Goal: Information Seeking & Learning: Find specific fact

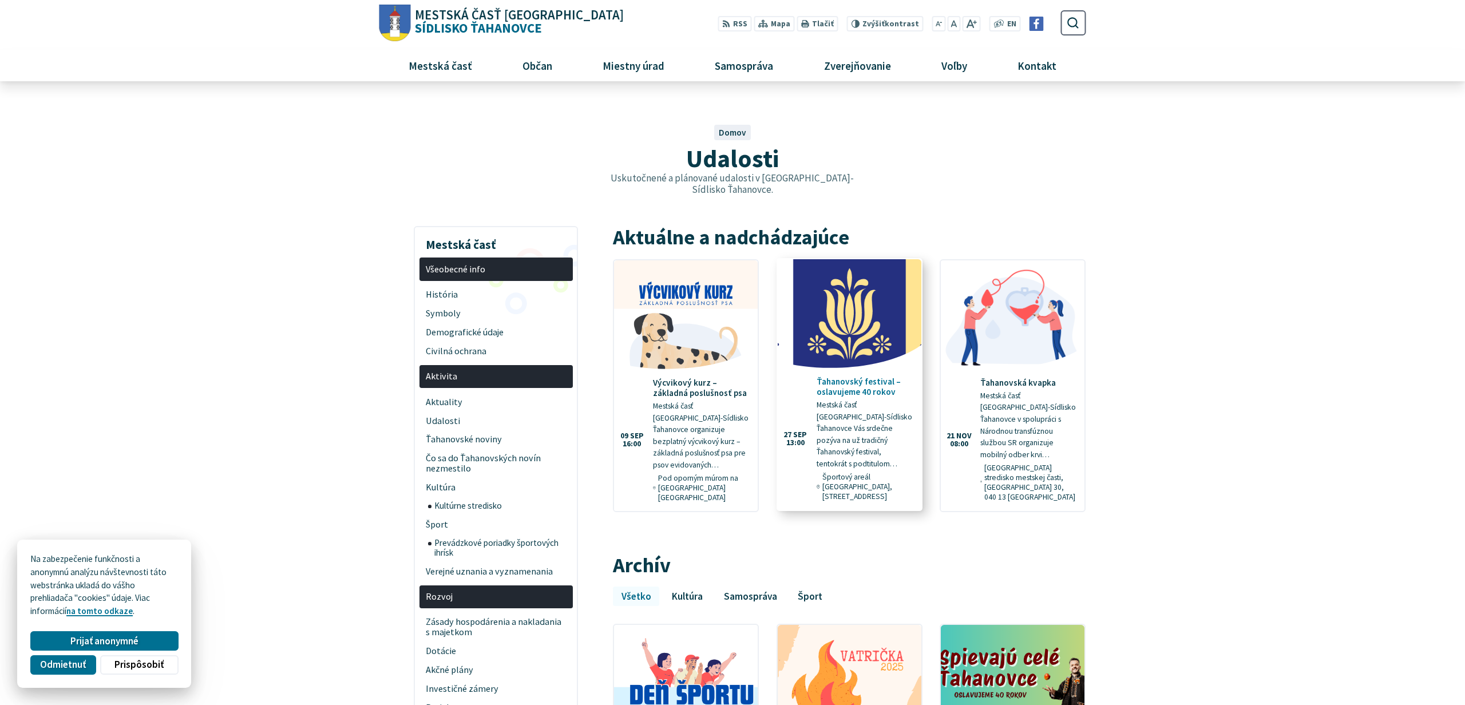
click at [849, 377] on h4 "Ťahanovský festival – oslavujeme 40 rokov" at bounding box center [865, 387] width 96 height 21
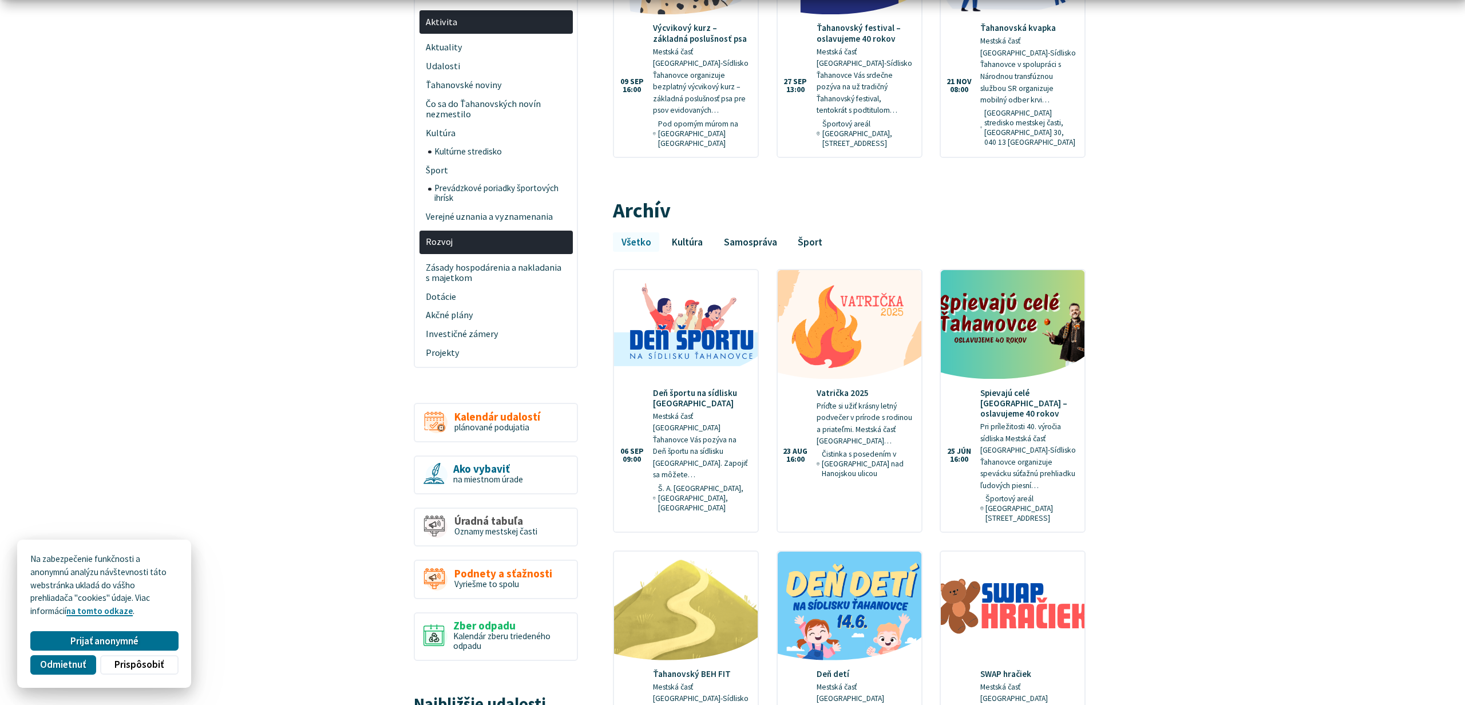
scroll to position [361, 0]
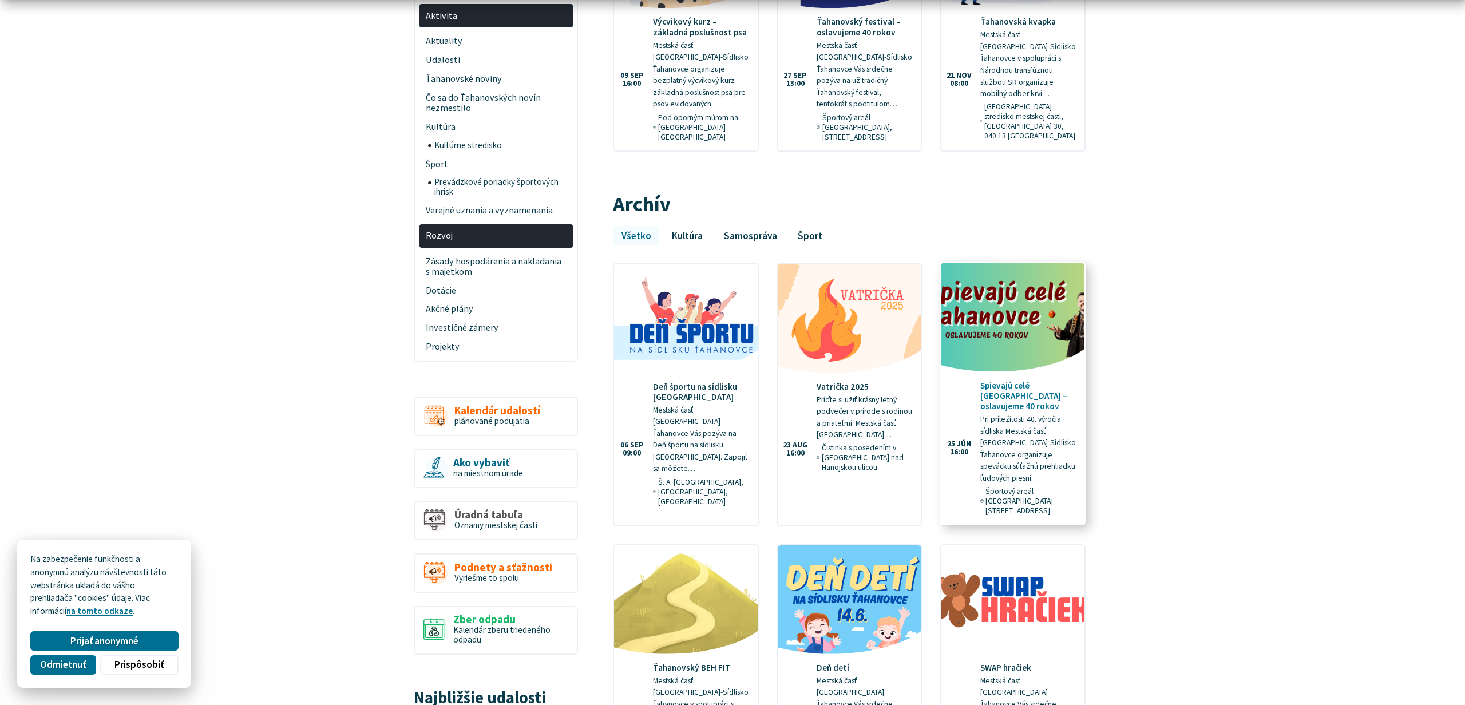
click at [1037, 414] on p "Pri príležitosti 40. výročia sídliska Mestská časť Košice-Sídlisko Ťahanovce or…" at bounding box center [1028, 449] width 96 height 70
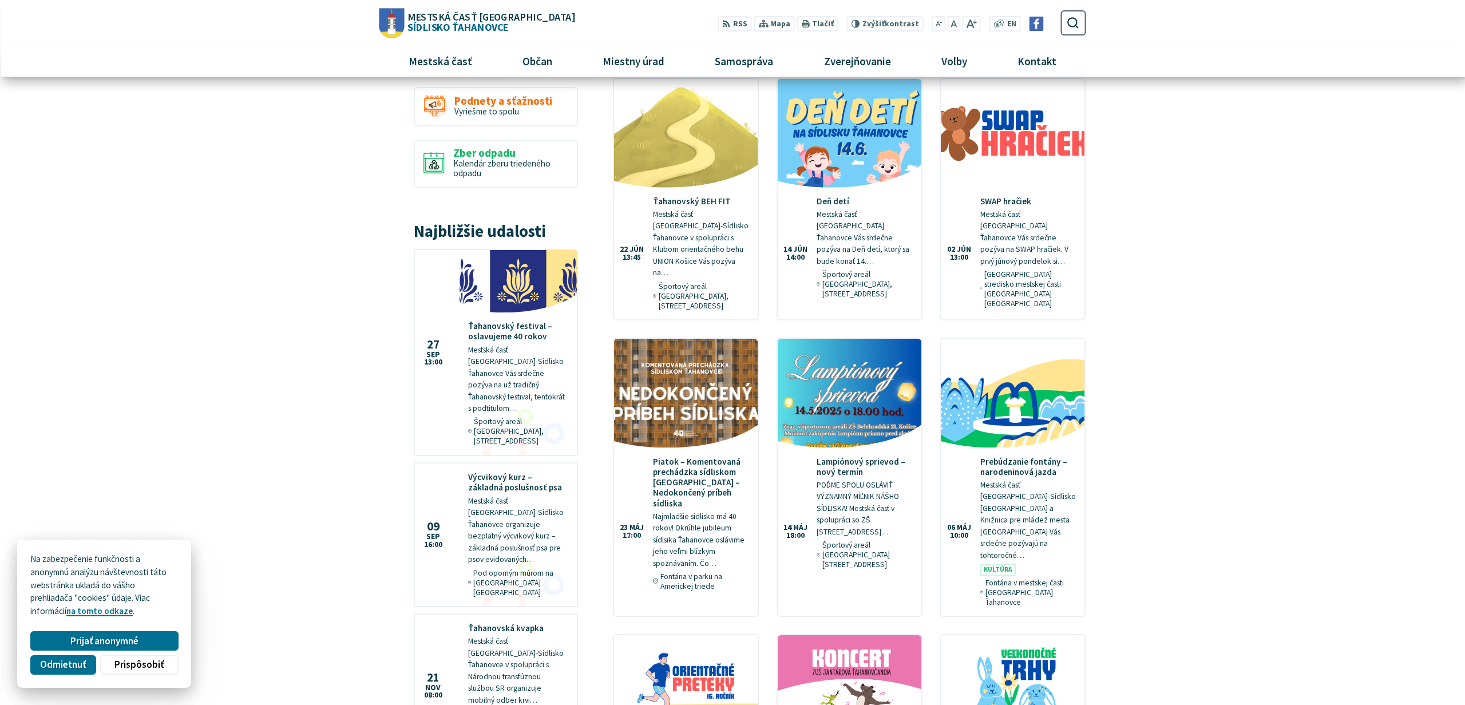
scroll to position [0, 0]
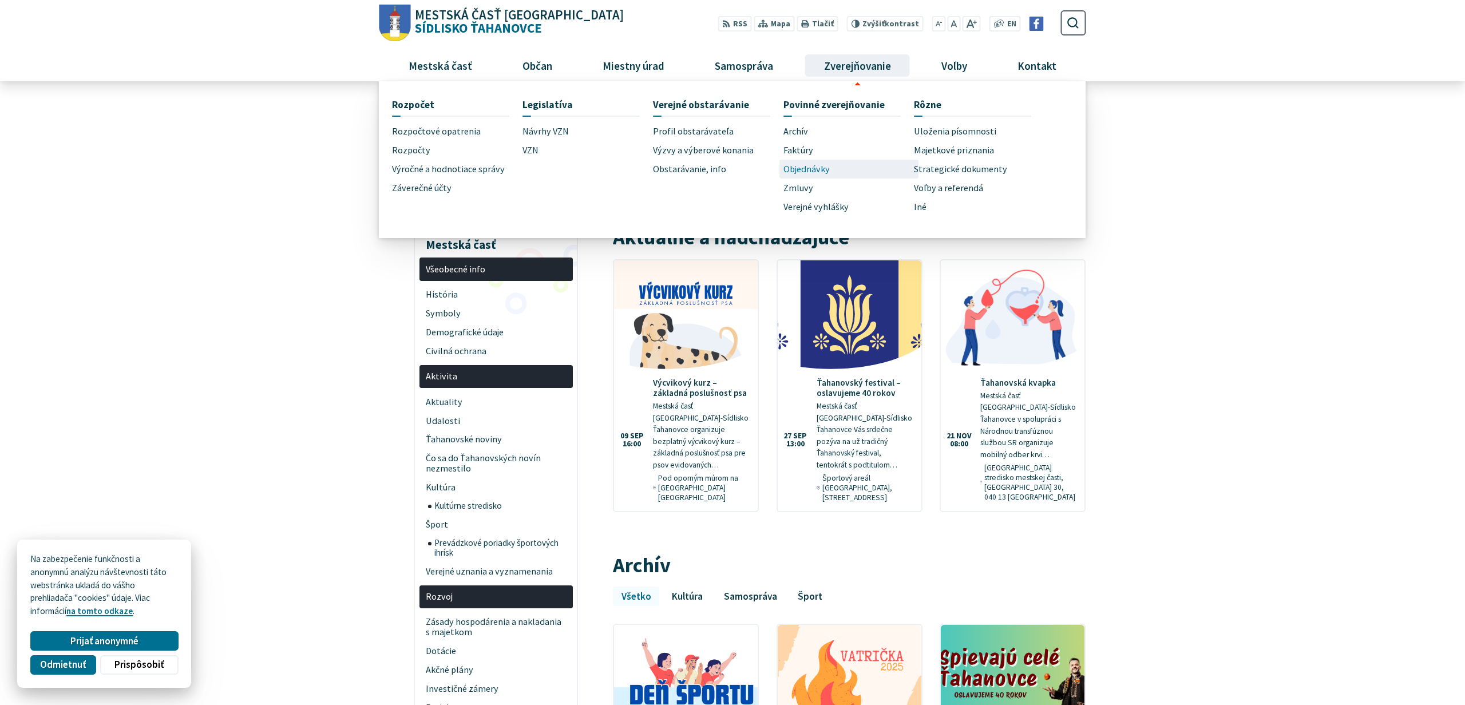
click at [821, 177] on span "Objednávky" at bounding box center [806, 169] width 46 height 19
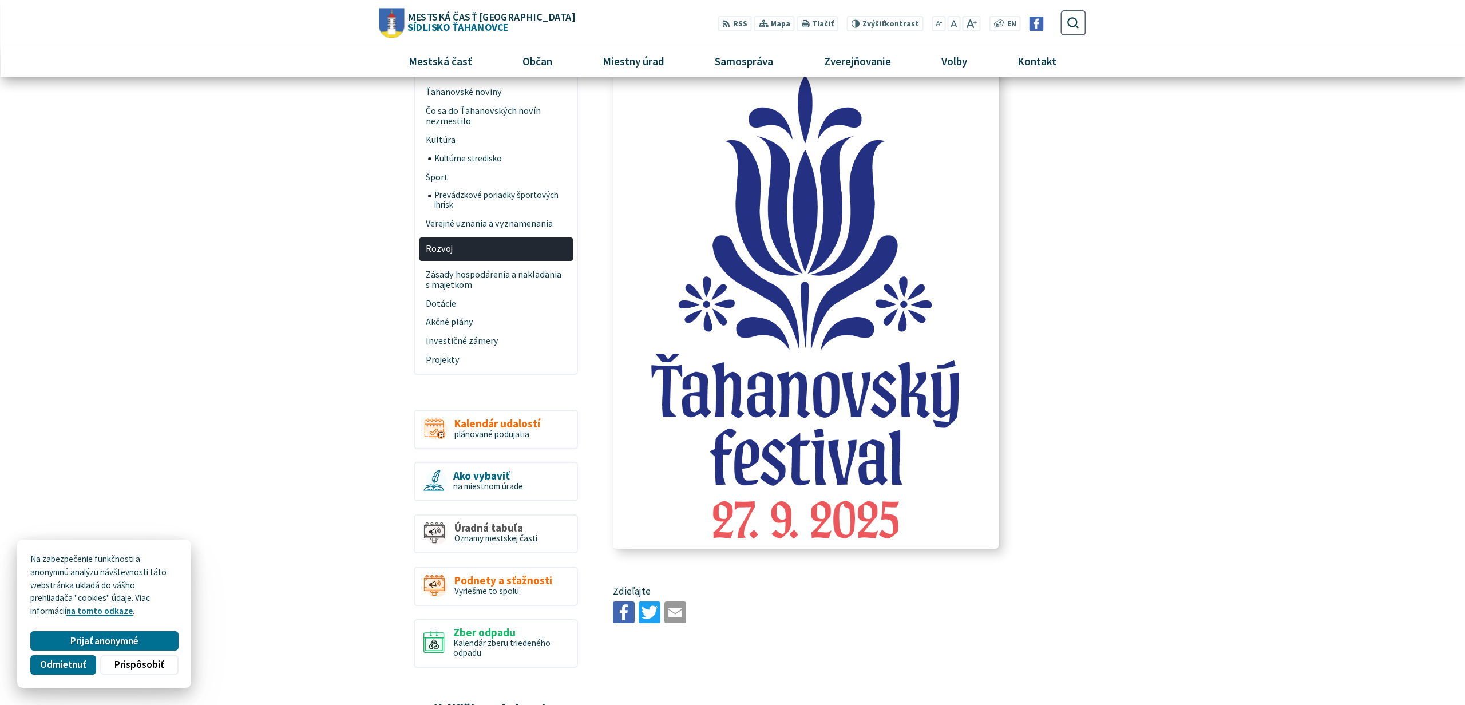
scroll to position [365, 0]
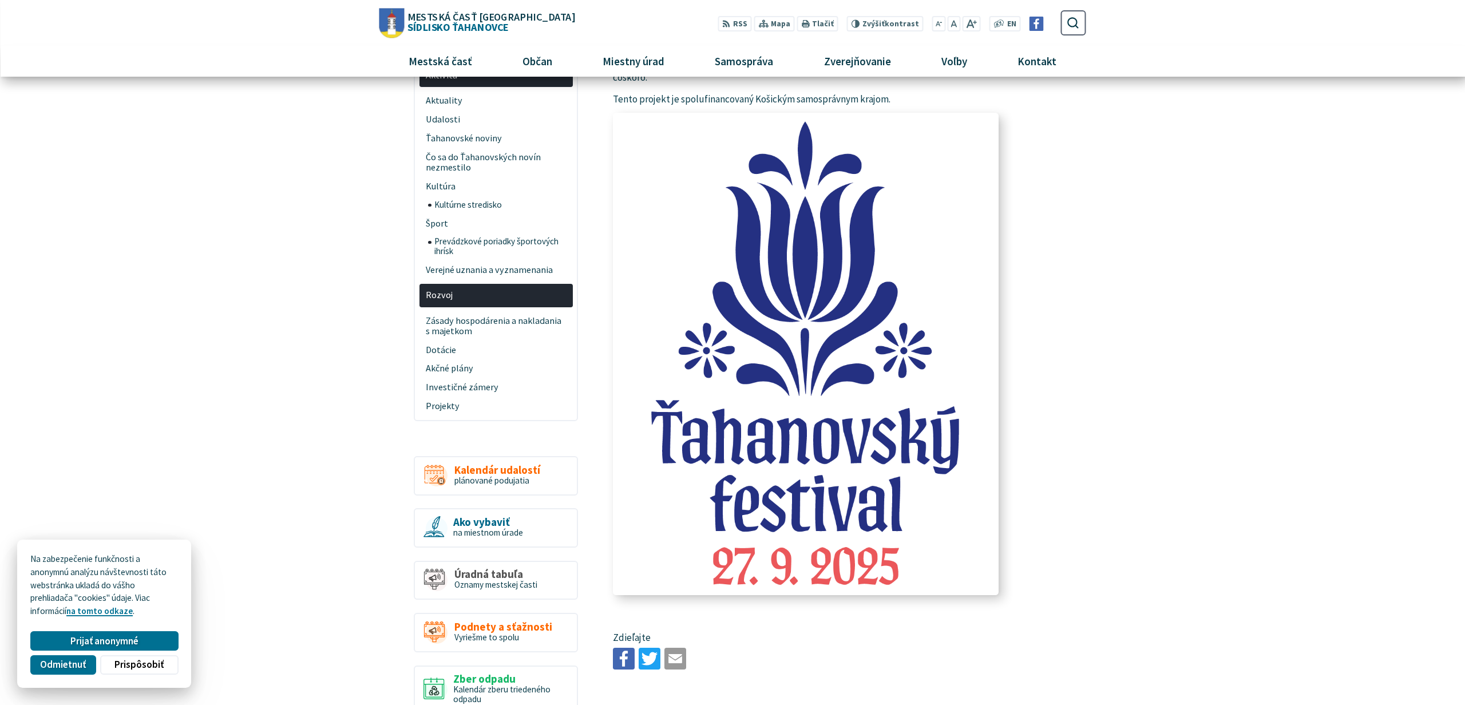
click at [893, 362] on img at bounding box center [806, 354] width 422 height 528
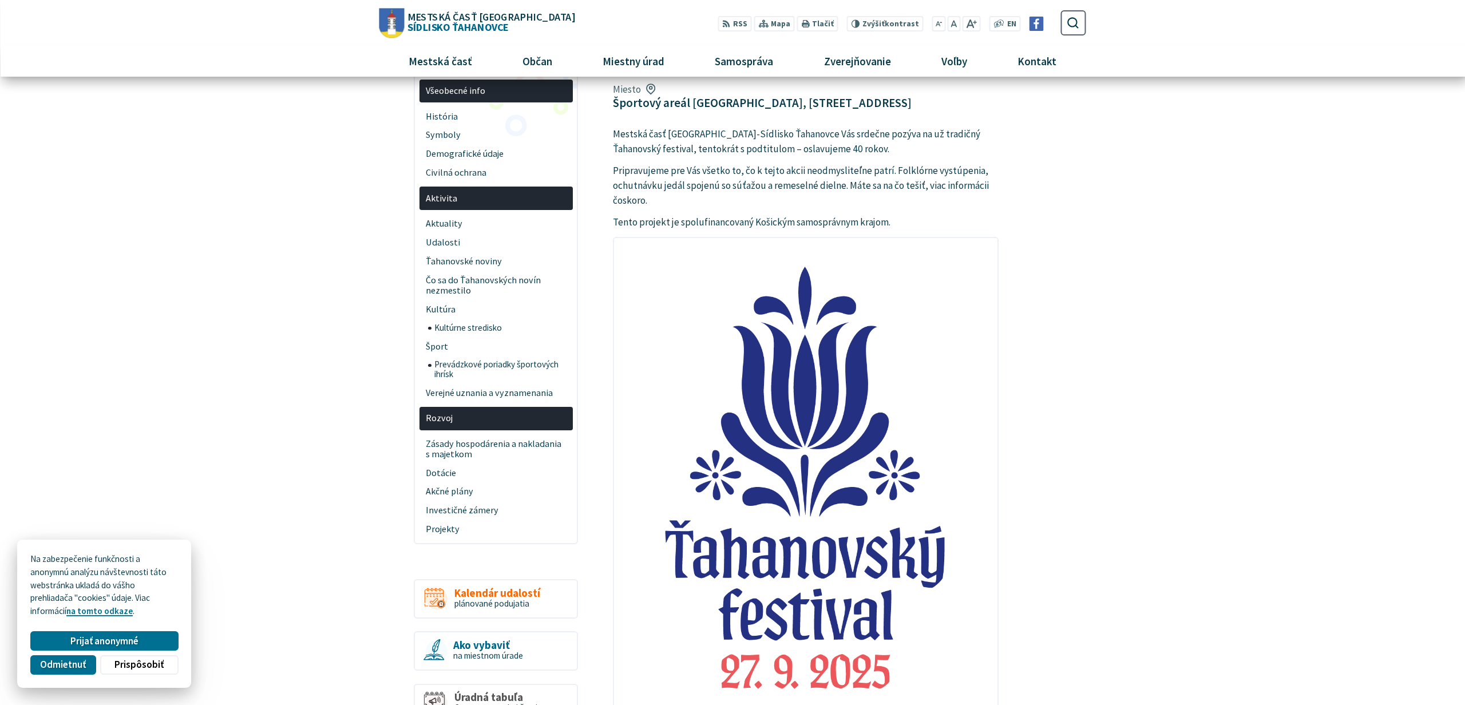
scroll to position [146, 0]
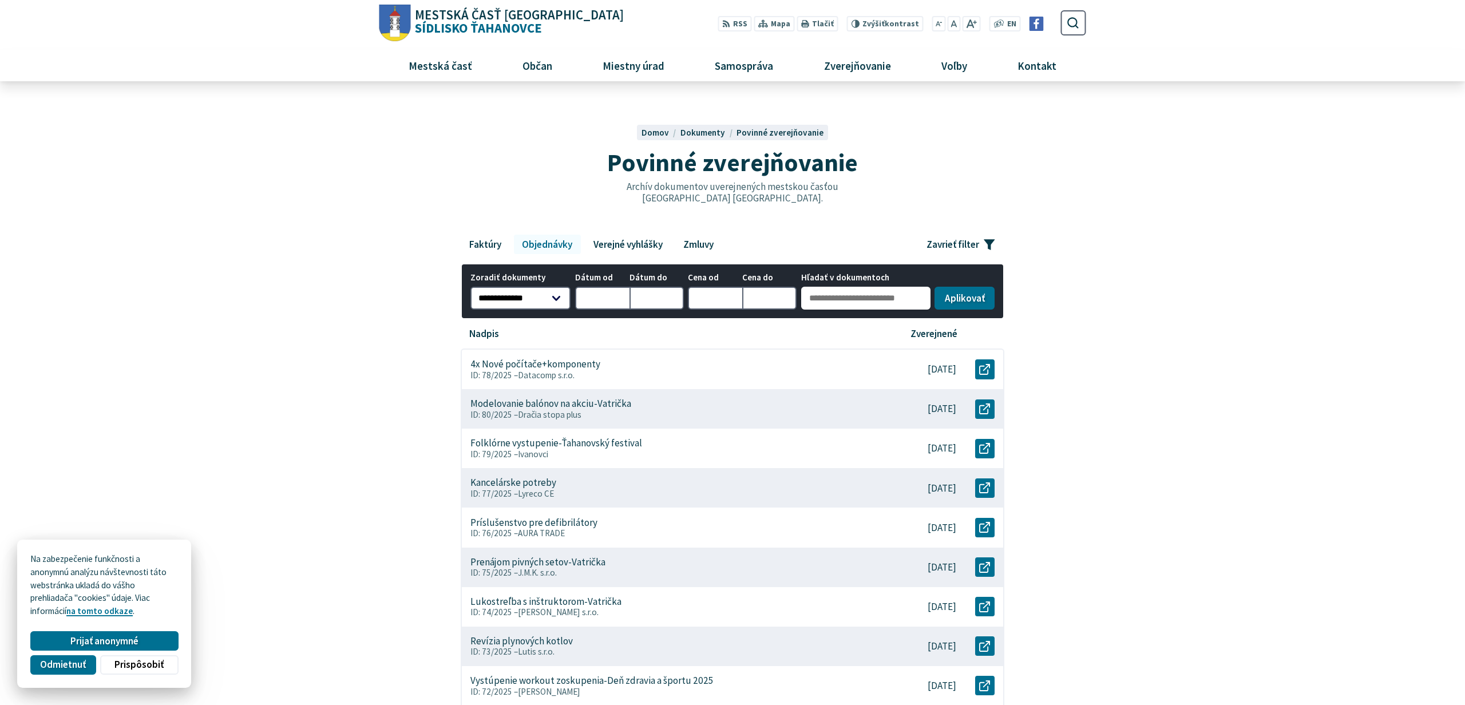
click at [842, 296] on input "Hľadať v dokumentoch" at bounding box center [865, 298] width 129 height 23
type input "*******"
click at [934, 287] on button "Aplikovať vybrané filtre" at bounding box center [964, 298] width 60 height 23
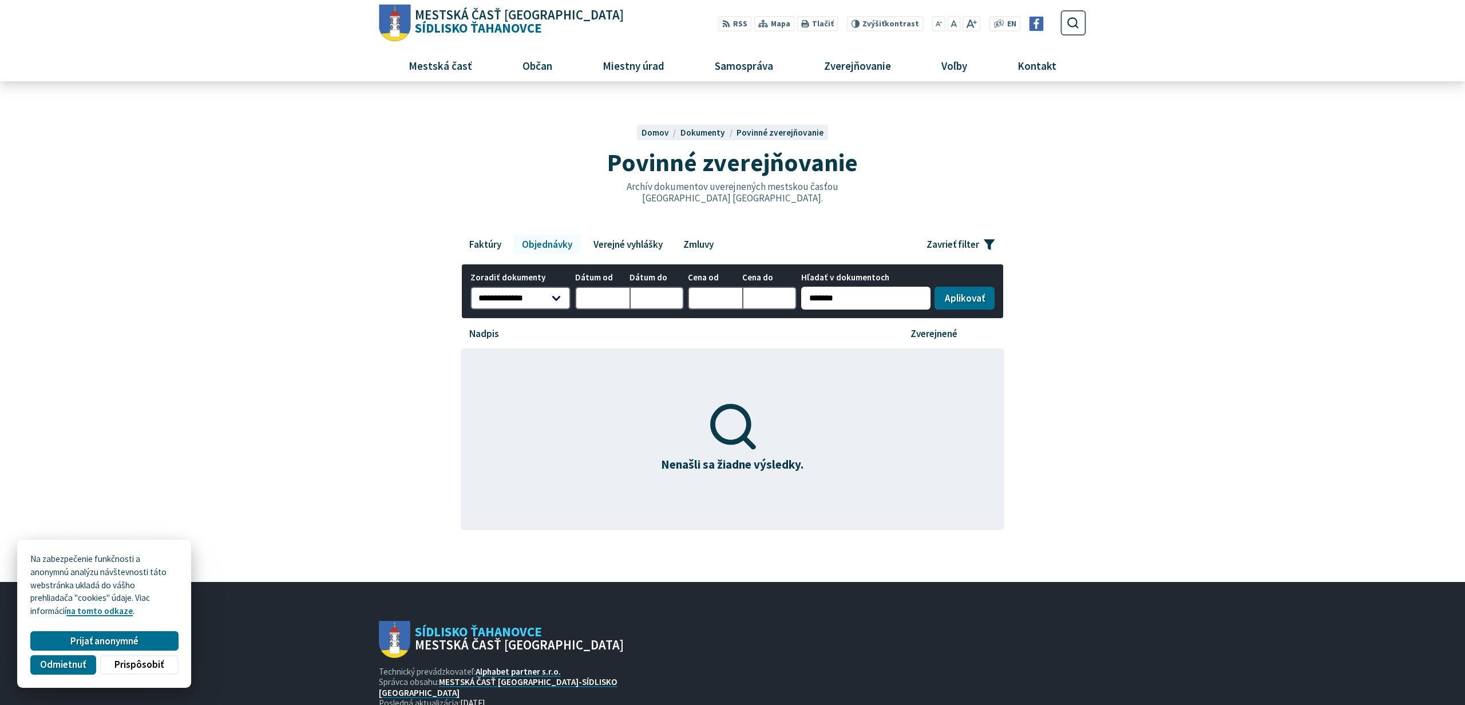
click at [842, 296] on input "*******" at bounding box center [865, 298] width 129 height 23
type input "**********"
click at [934, 287] on button "Aplikovať vybrané filtre" at bounding box center [964, 298] width 60 height 23
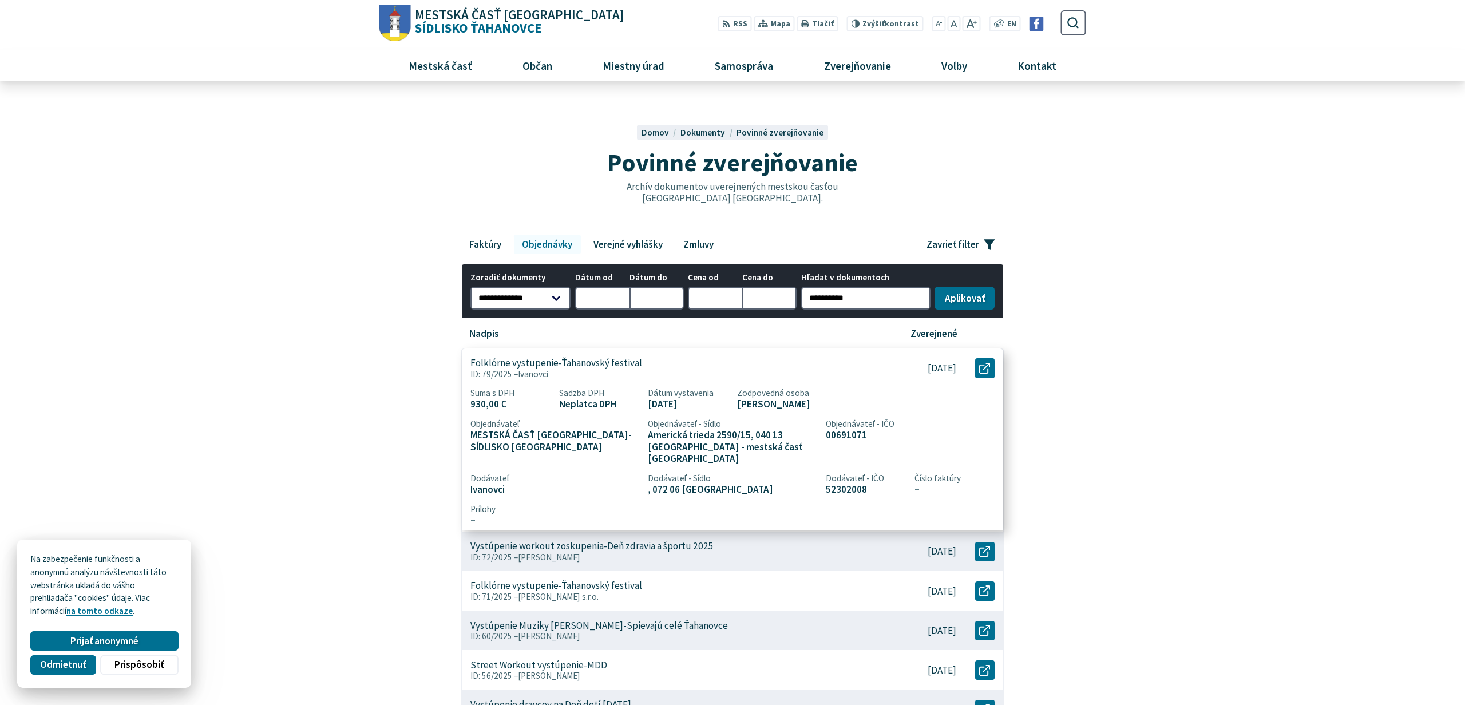
click at [916, 371] on div "23.7.2025" at bounding box center [925, 368] width 82 height 39
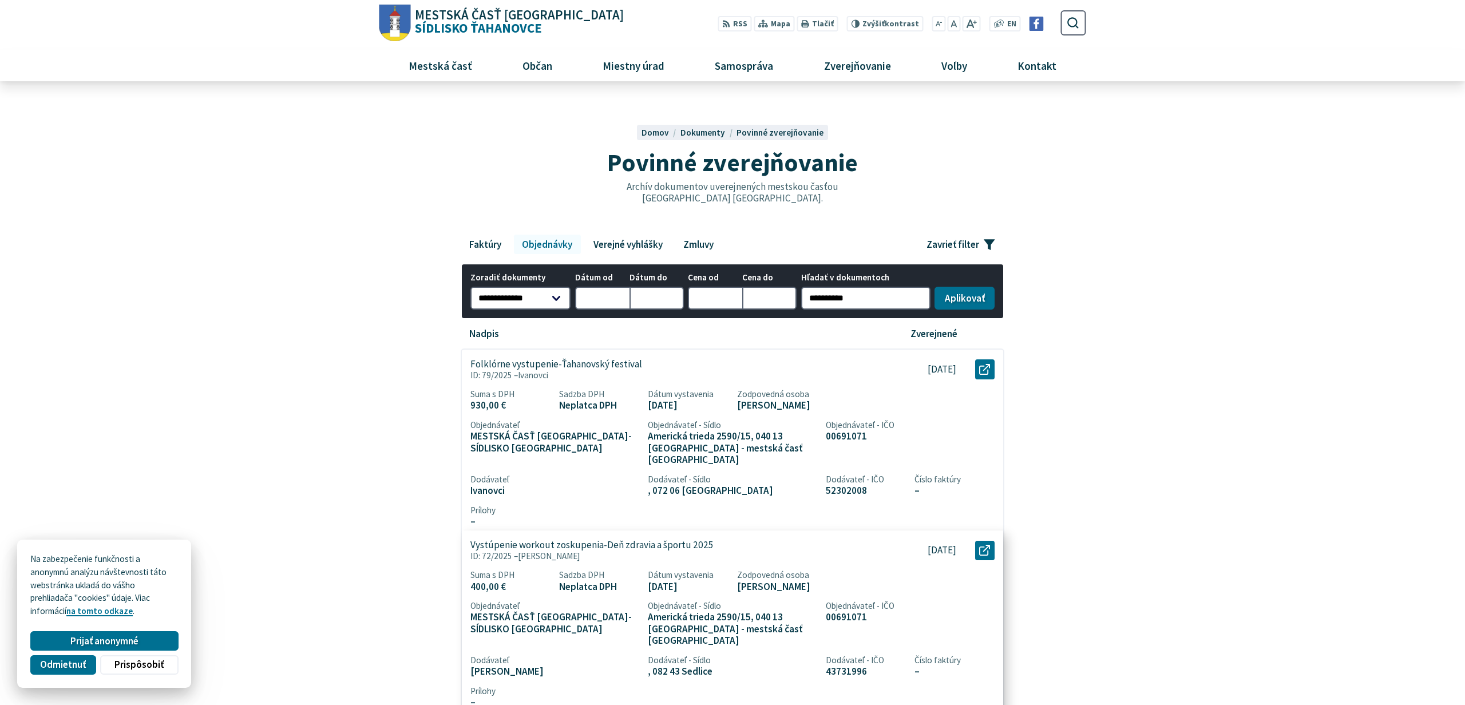
click at [654, 551] on p "ID: 72/2025 – Ivana Tumidalská" at bounding box center [672, 556] width 405 height 10
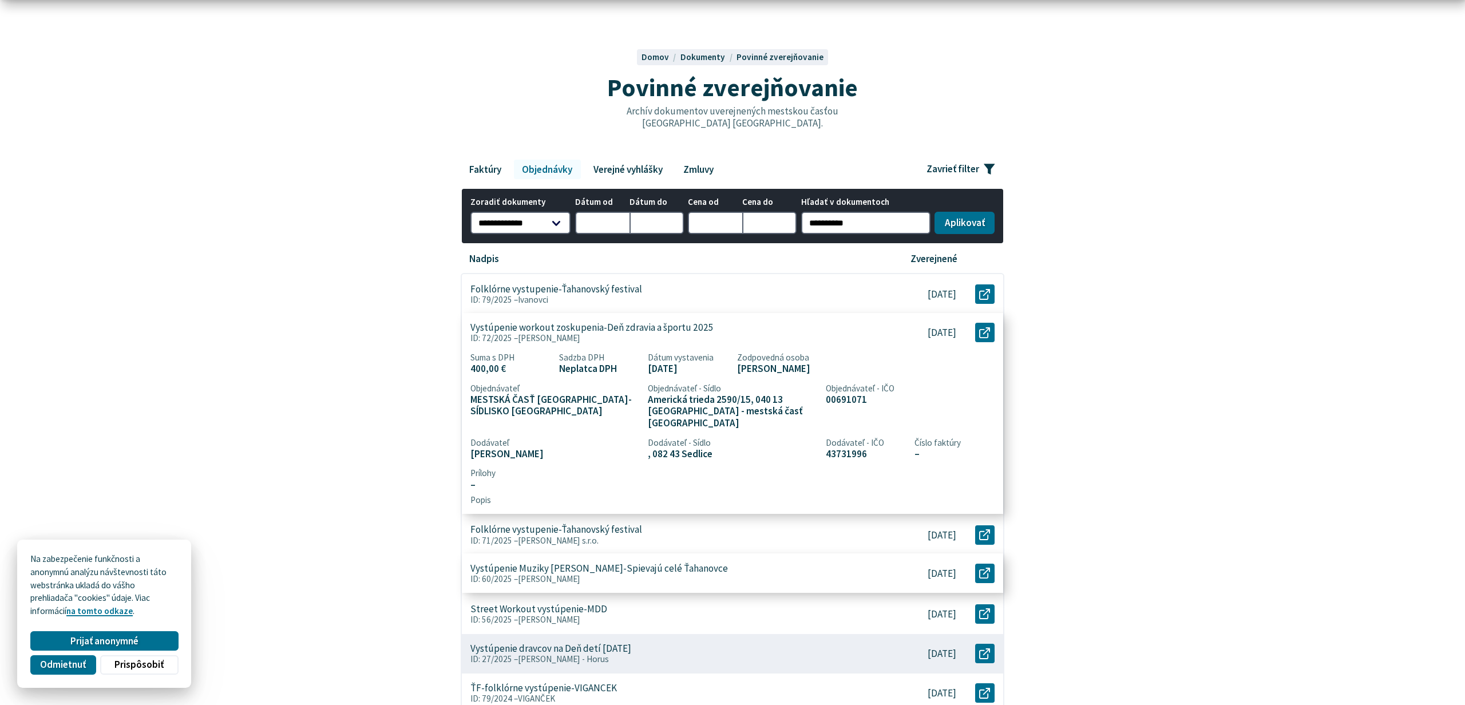
scroll to position [74, 0]
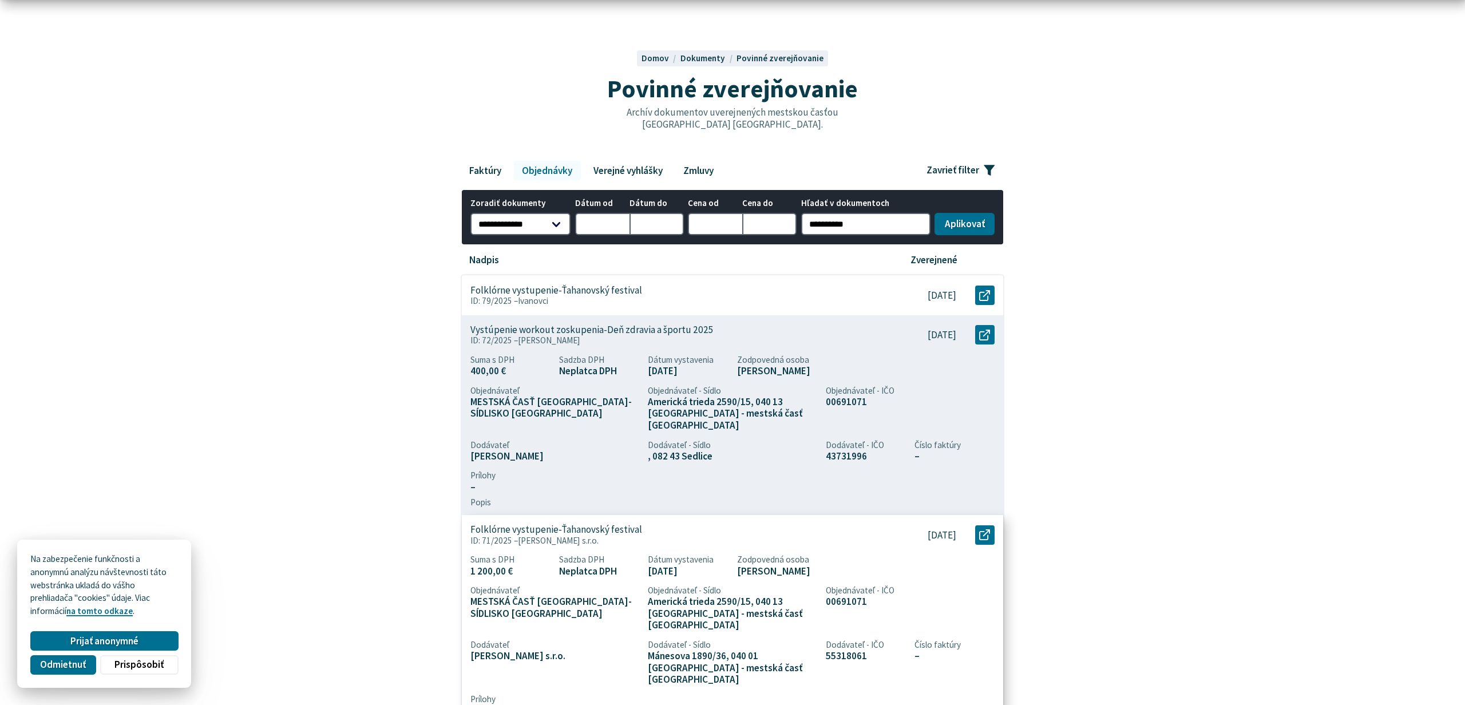
click at [711, 536] on p "ID: 71/2025 – silvay s.r.o." at bounding box center [672, 541] width 405 height 10
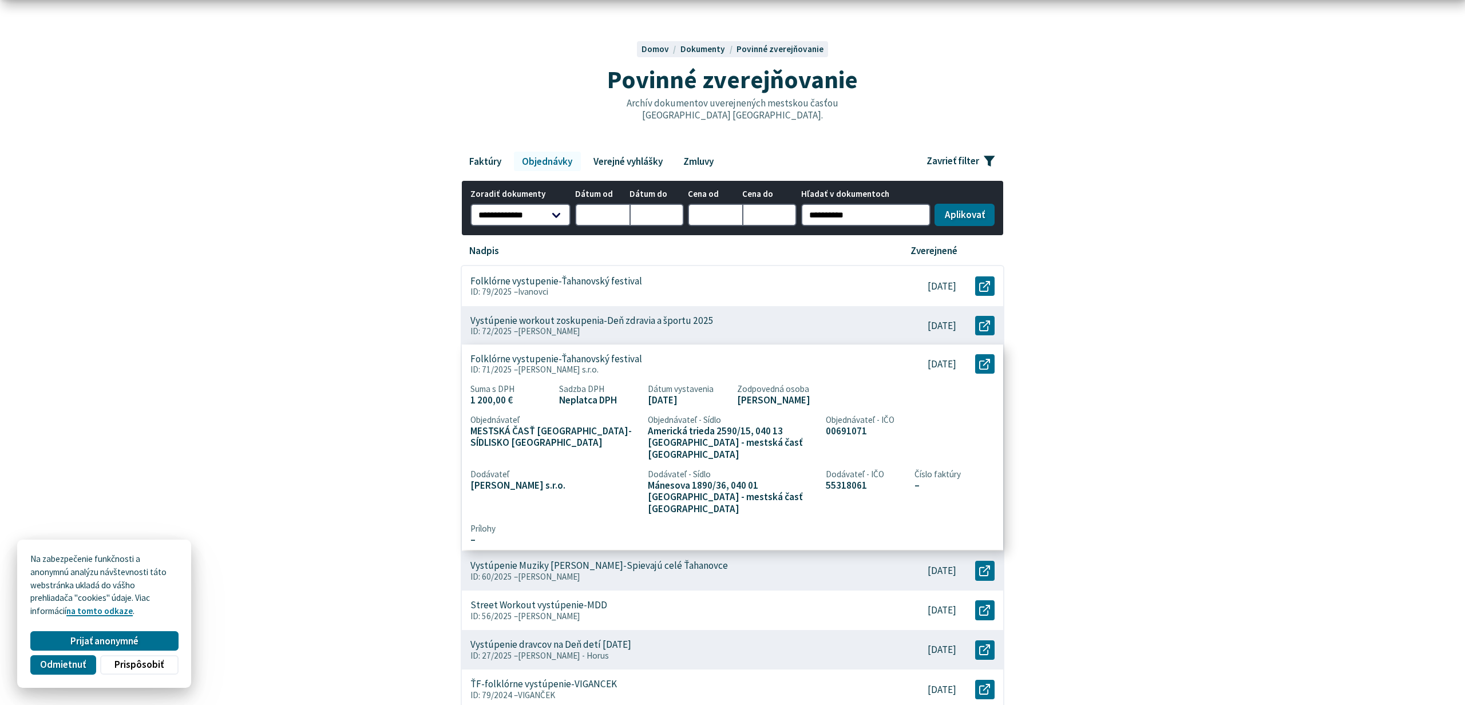
scroll to position [88, 0]
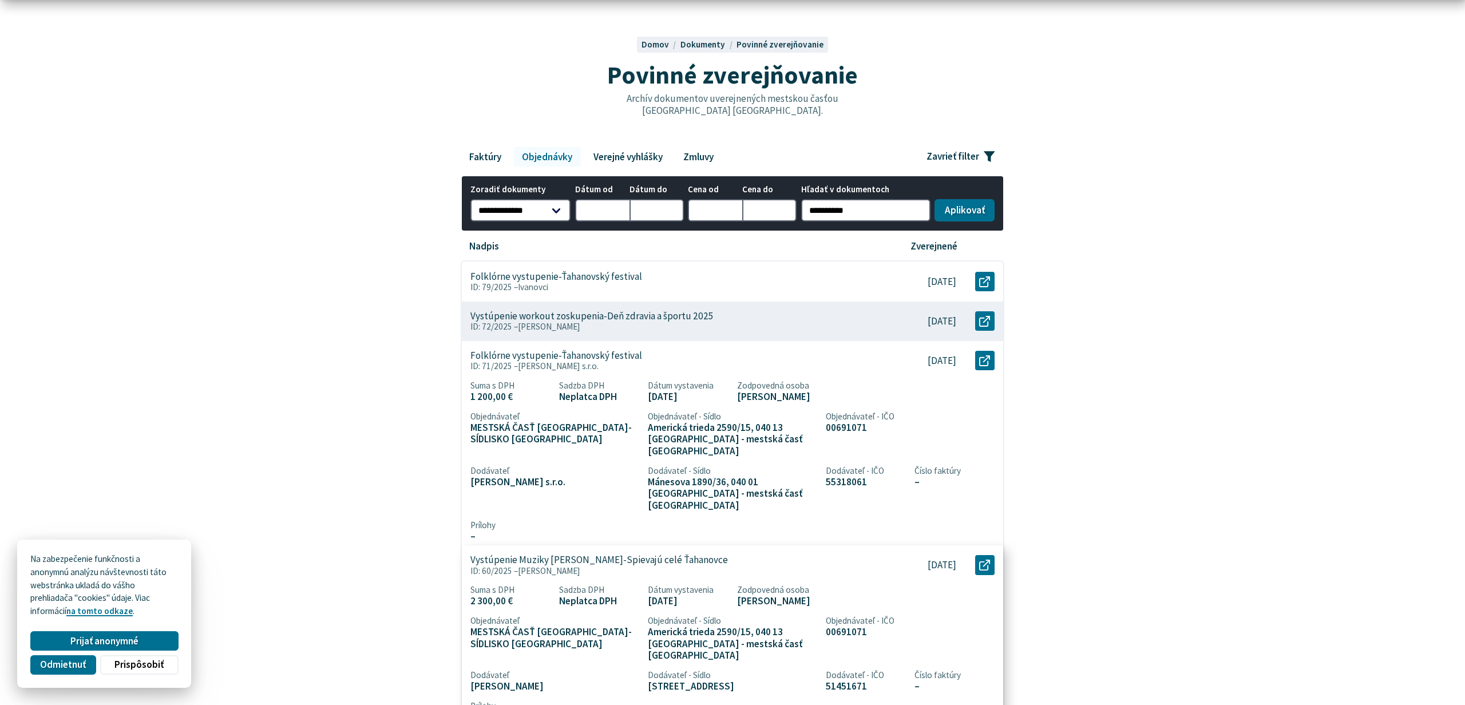
click at [663, 566] on p "ID: 60/2025 – Hudák Ľuboslav" at bounding box center [672, 571] width 405 height 10
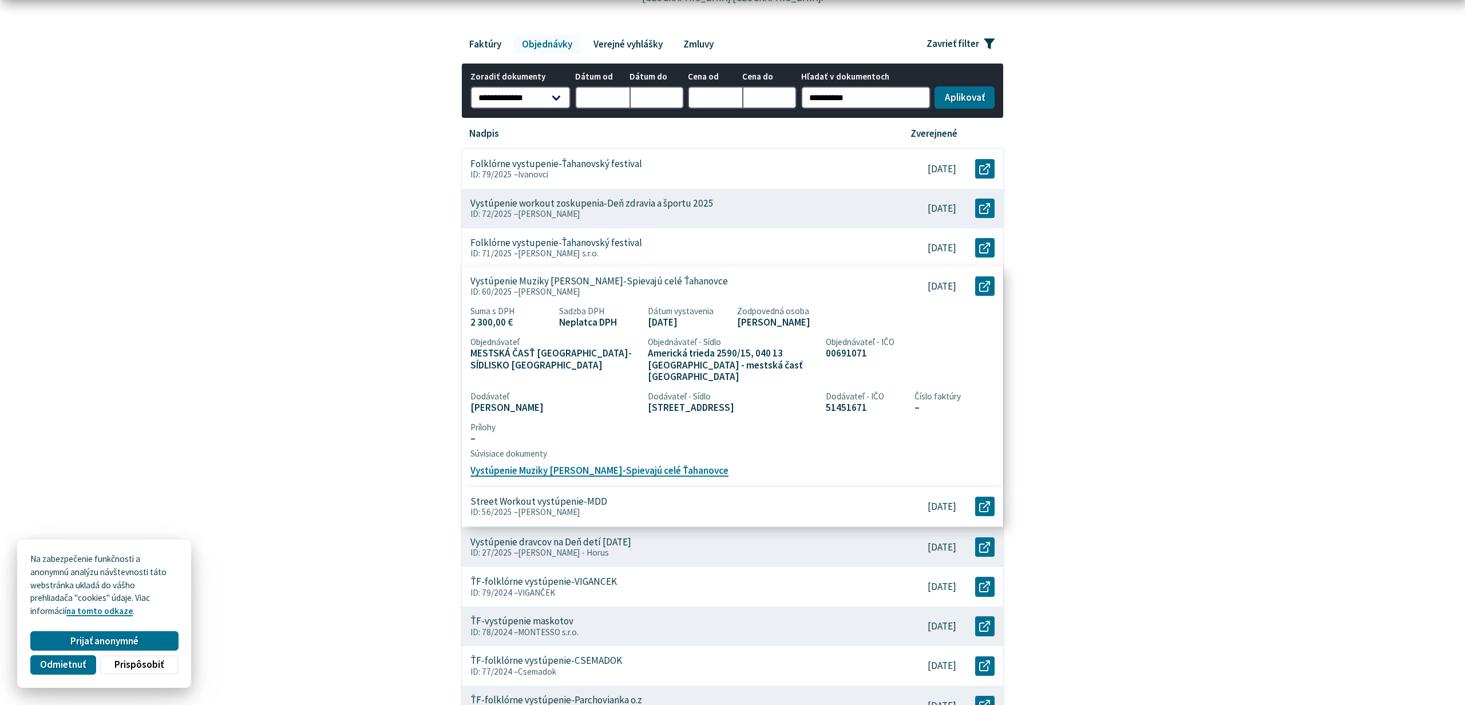
scroll to position [199, 0]
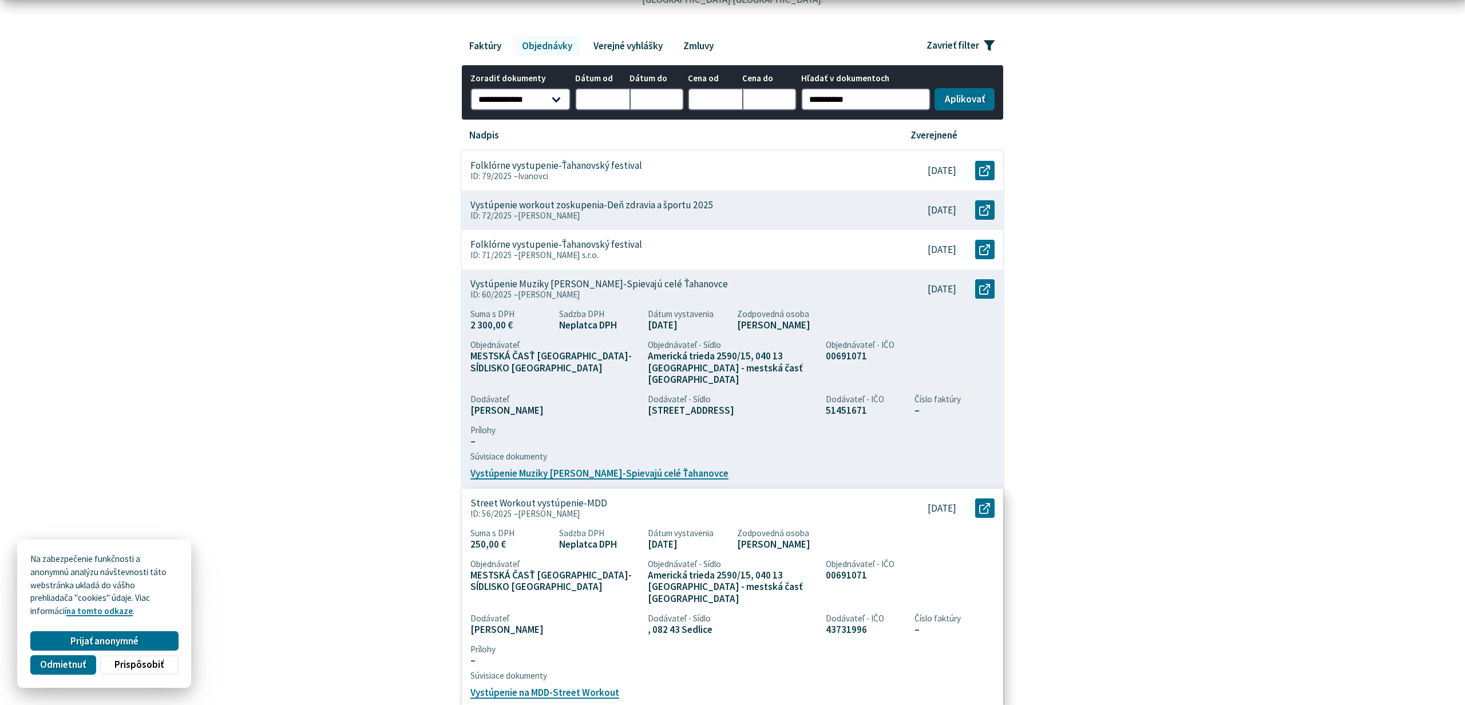
click at [529, 497] on p "Street Workout vystúpenie-MDD" at bounding box center [538, 503] width 137 height 12
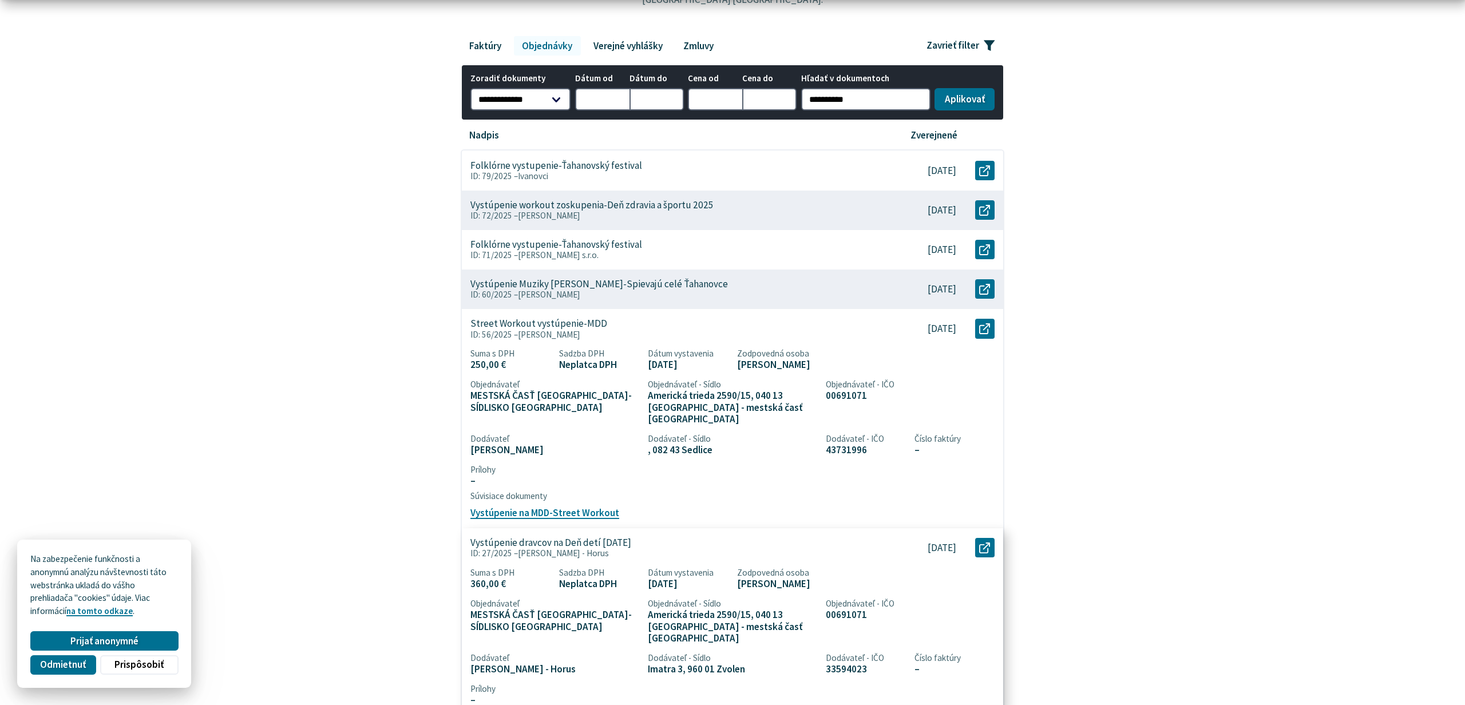
click at [544, 537] on p "Vystúpenie dravcov na Deň detí 14.6.2025" at bounding box center [550, 543] width 161 height 12
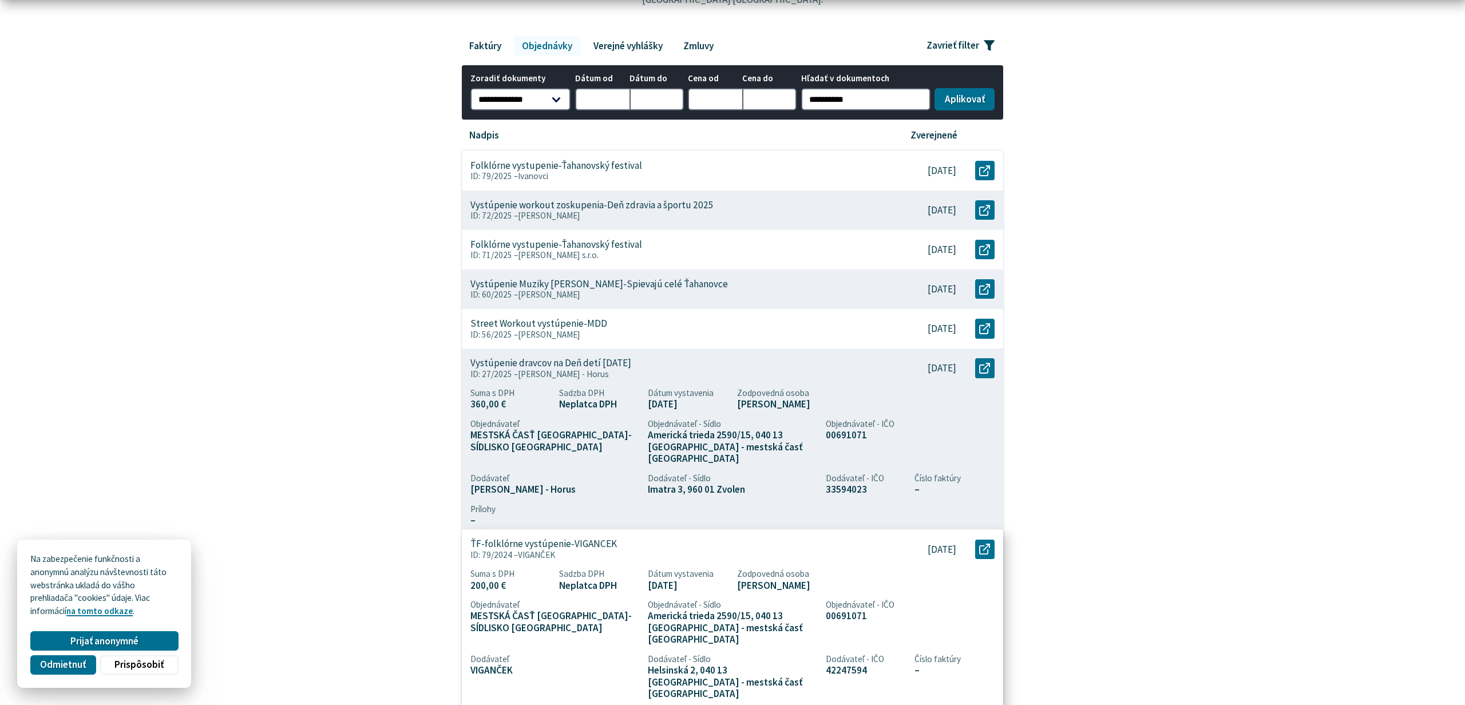
click at [626, 550] on div "ŤF-folklórne vystúpenie-VIGANCEK ID: 79/2024 – VIGANČEK" at bounding box center [673, 548] width 422 height 39
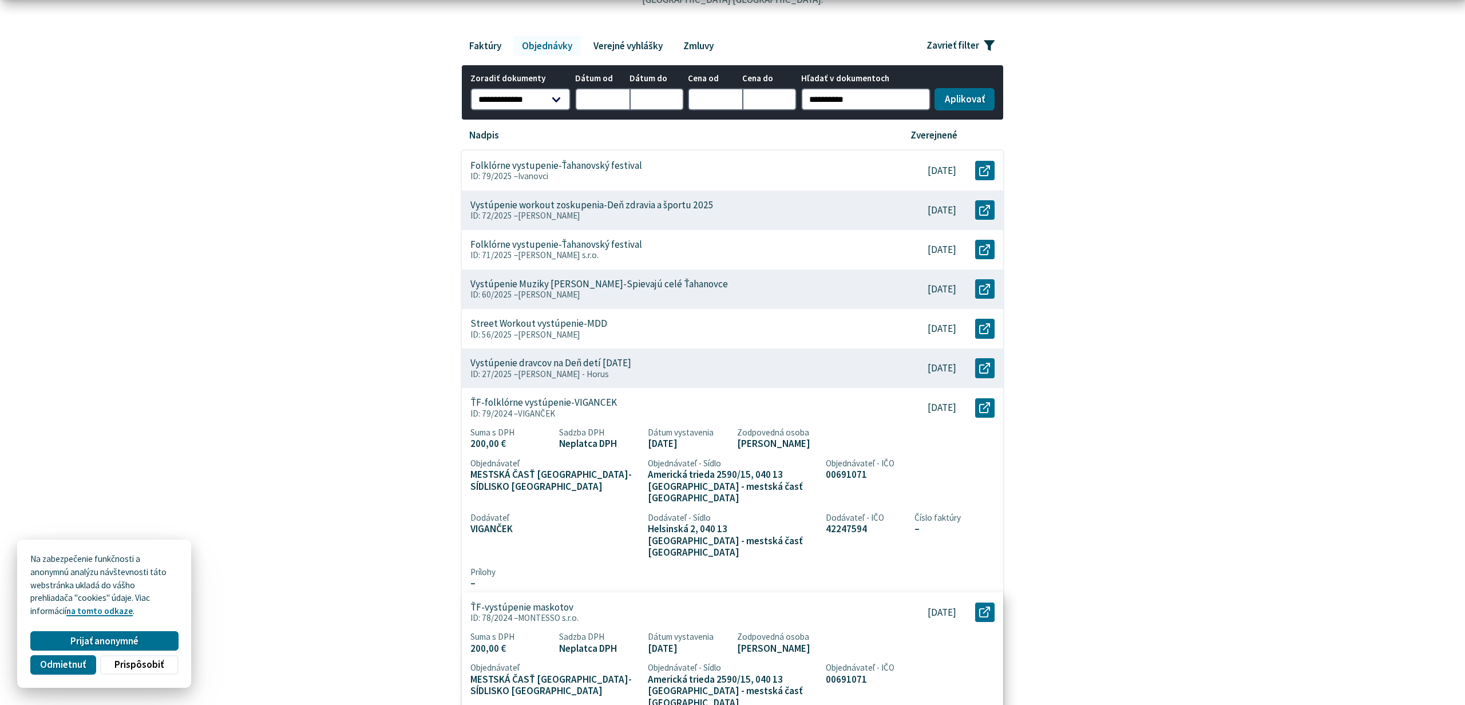
click at [611, 592] on div "ŤF-vystúpenie maskotov ID: 78/2024 – MONTESSO s.r.o." at bounding box center [673, 611] width 422 height 39
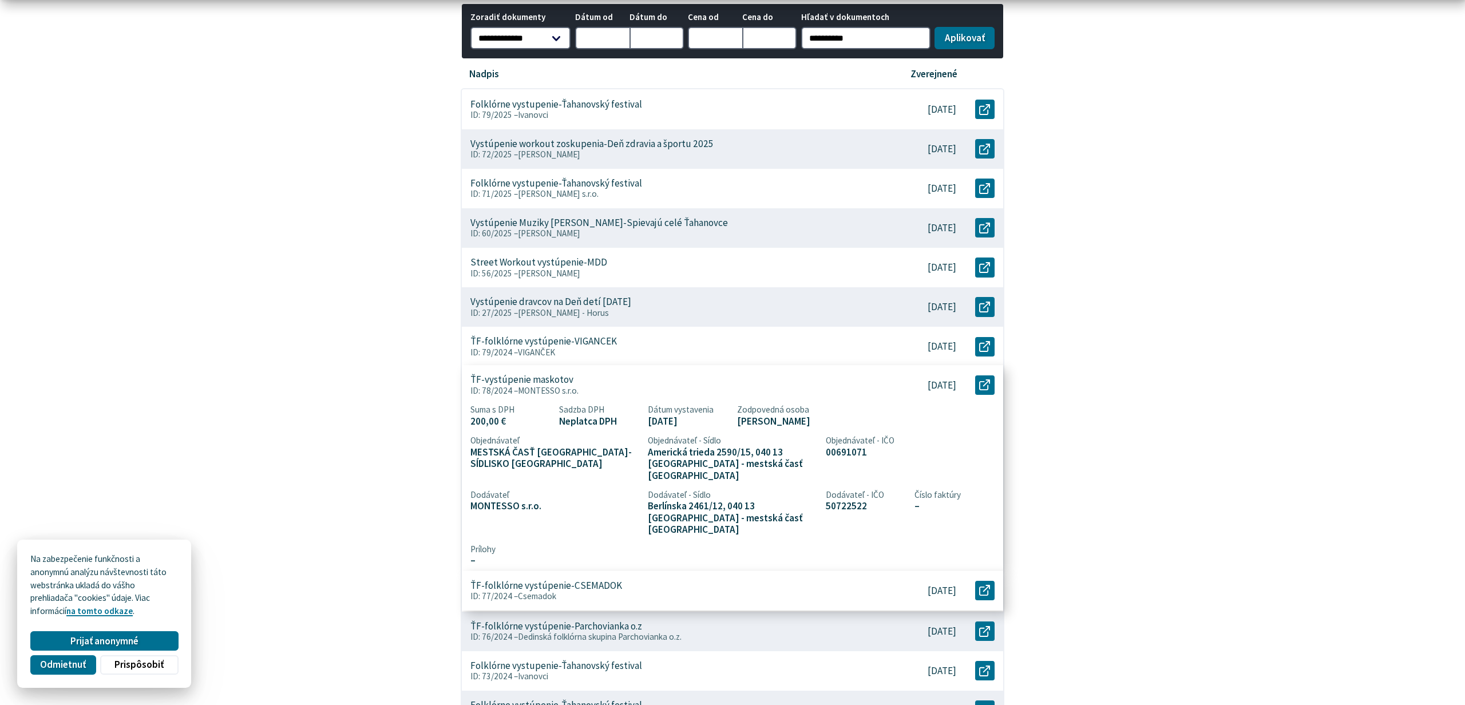
scroll to position [266, 0]
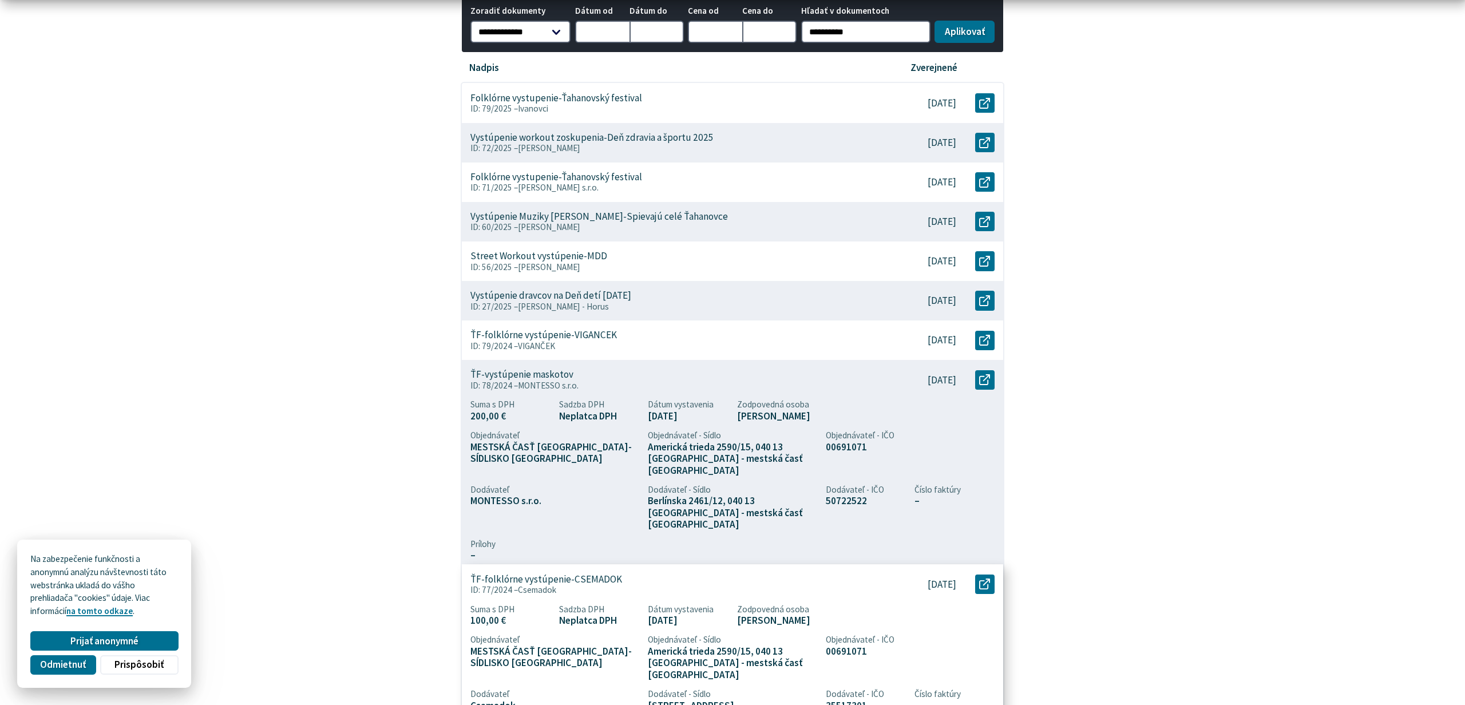
click at [617, 585] on p "ID: 77/2024 – Csemadok" at bounding box center [672, 590] width 405 height 10
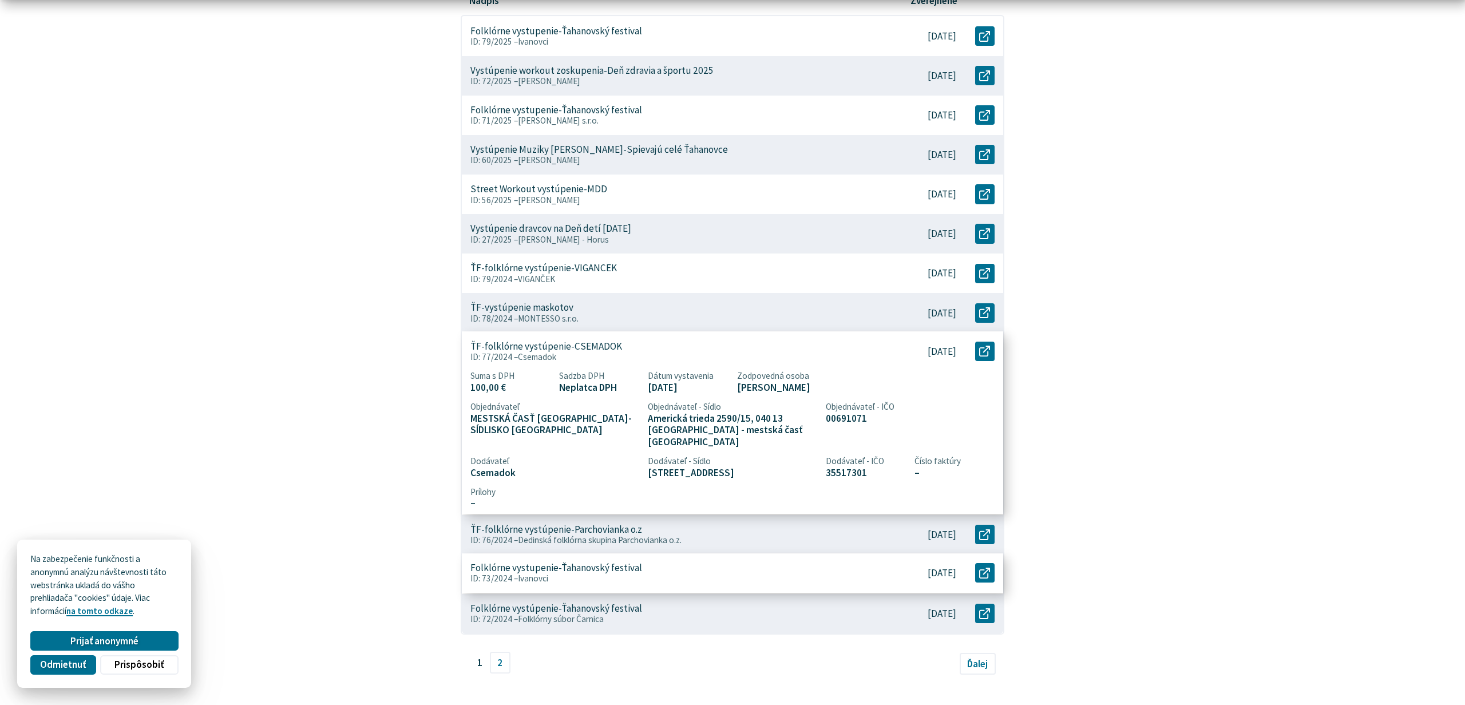
scroll to position [330, 0]
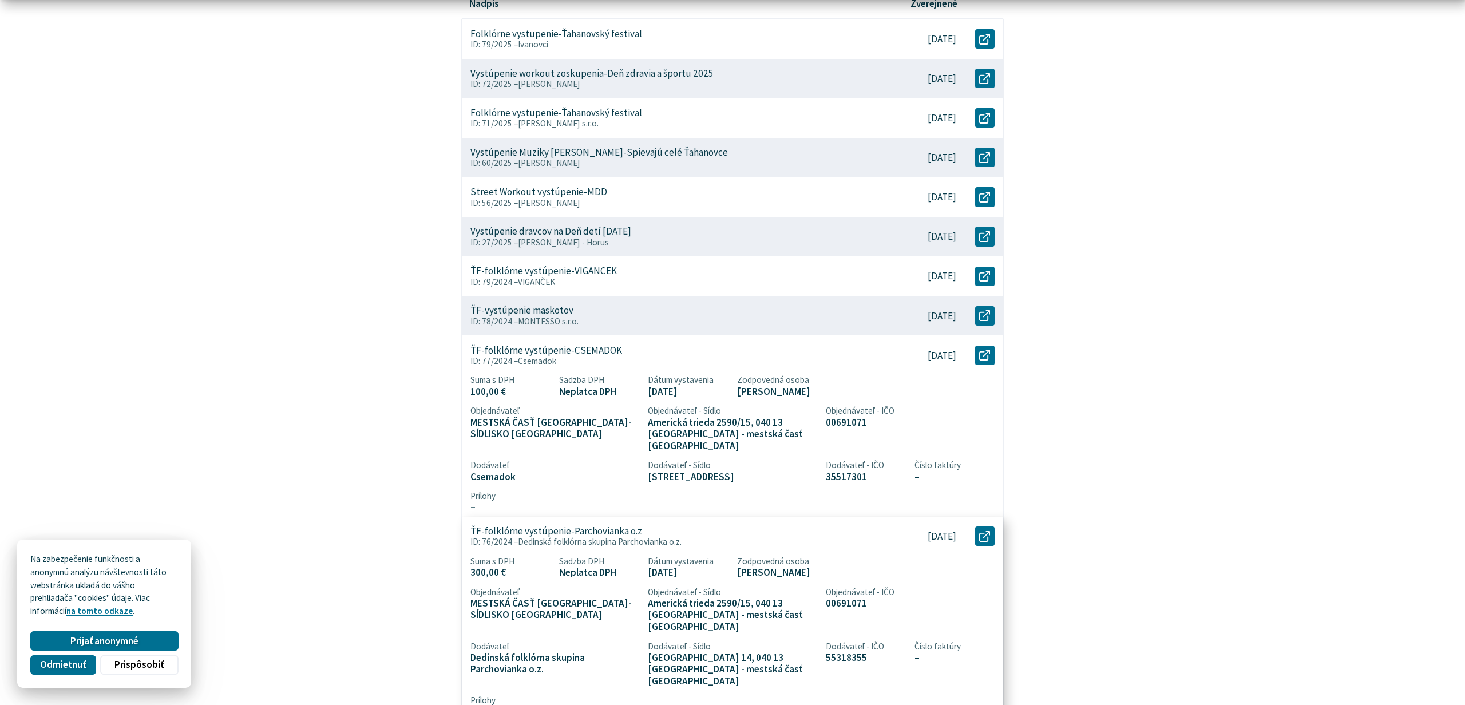
click at [628, 538] on div "ŤF-folklórne vystúpenie-Parchovianka o.z ID: 76/2024 – Dedinská folklórna skupi…" at bounding box center [673, 536] width 422 height 39
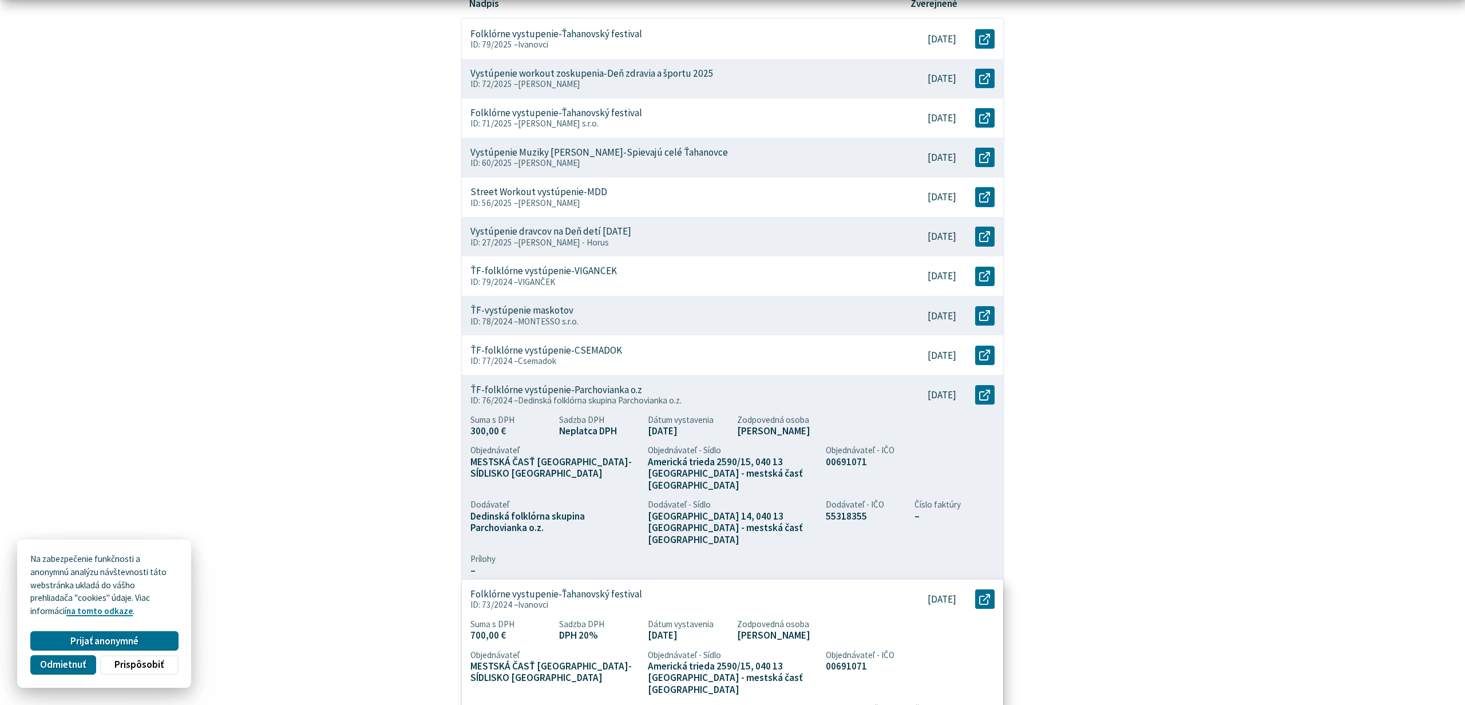
click at [597, 600] on p "ID: 73/2024 – Ivanovci" at bounding box center [672, 605] width 405 height 10
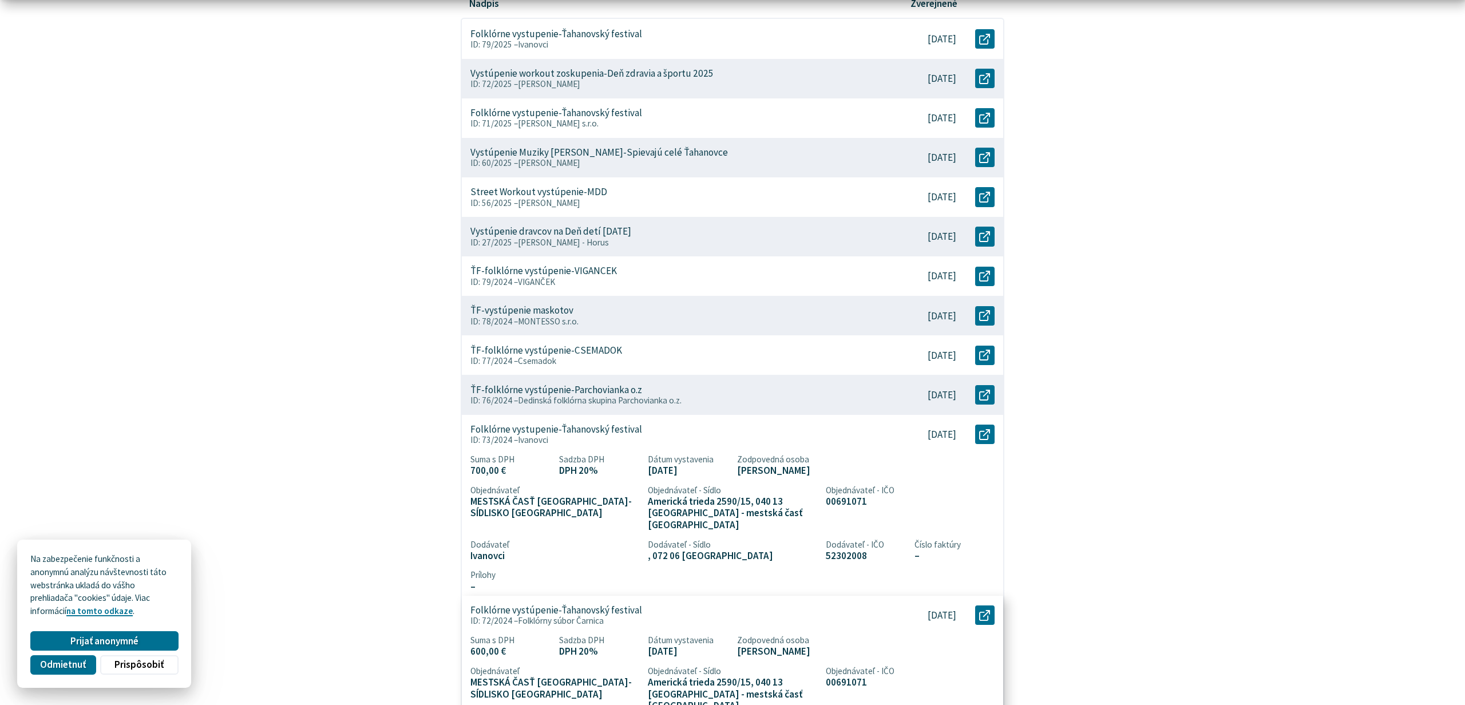
click at [587, 604] on p "Folklórne vystúpenie-Ťahanovský festival" at bounding box center [556, 610] width 172 height 12
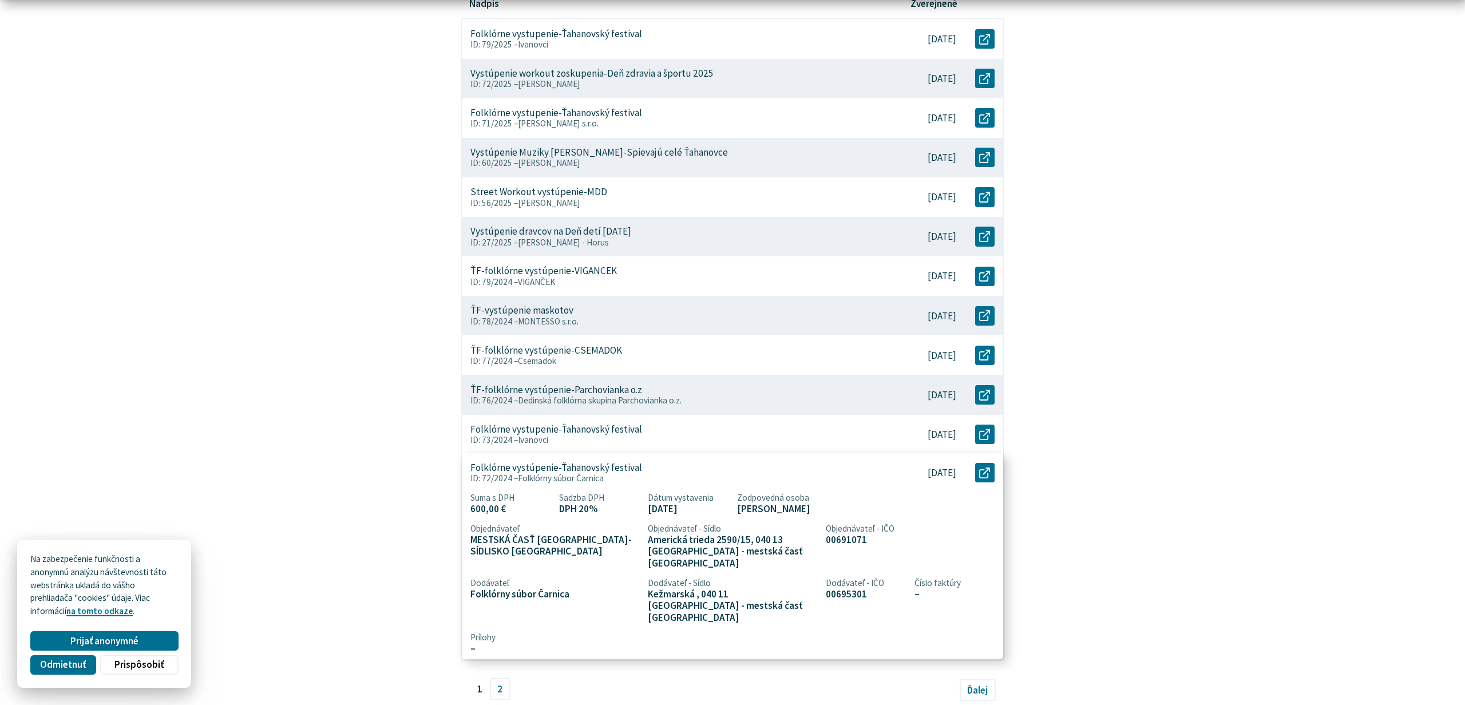
scroll to position [371, 0]
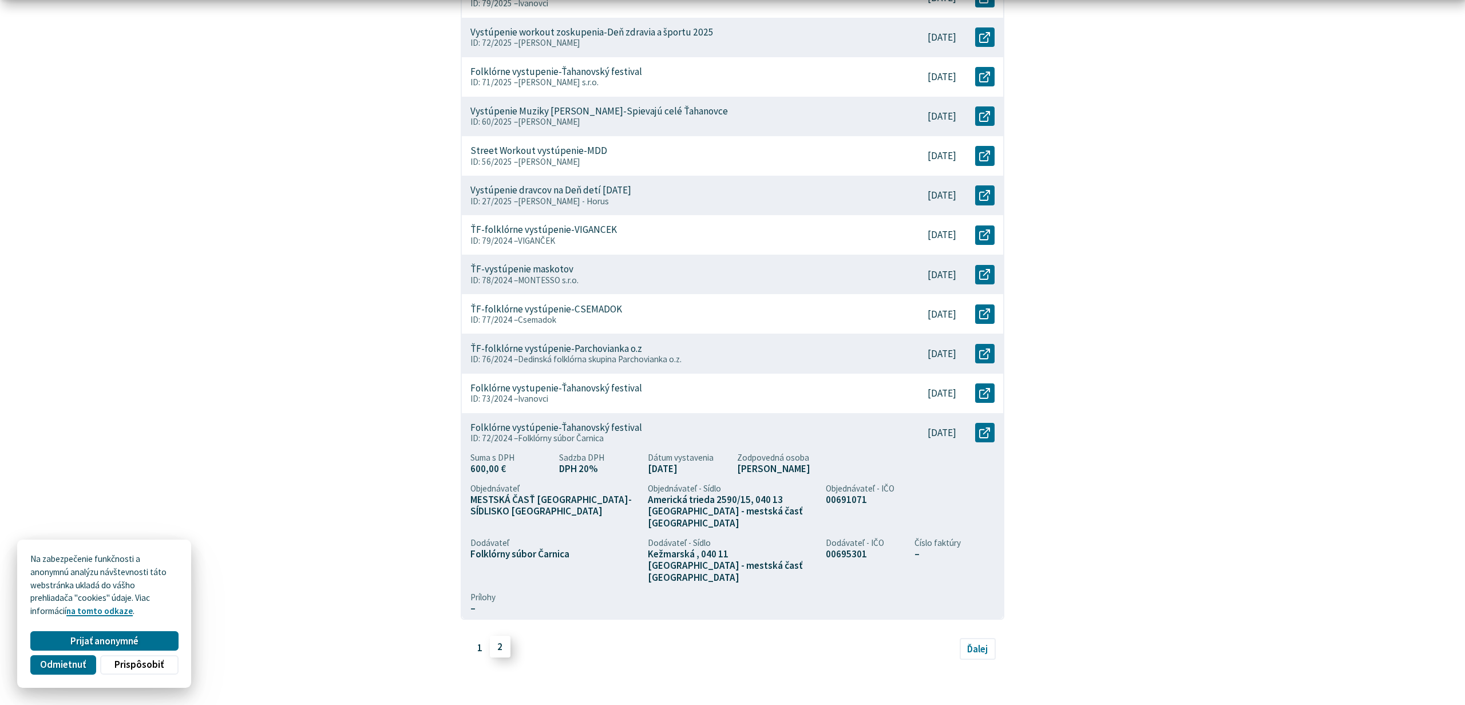
click at [498, 636] on link "2" at bounding box center [500, 647] width 21 height 22
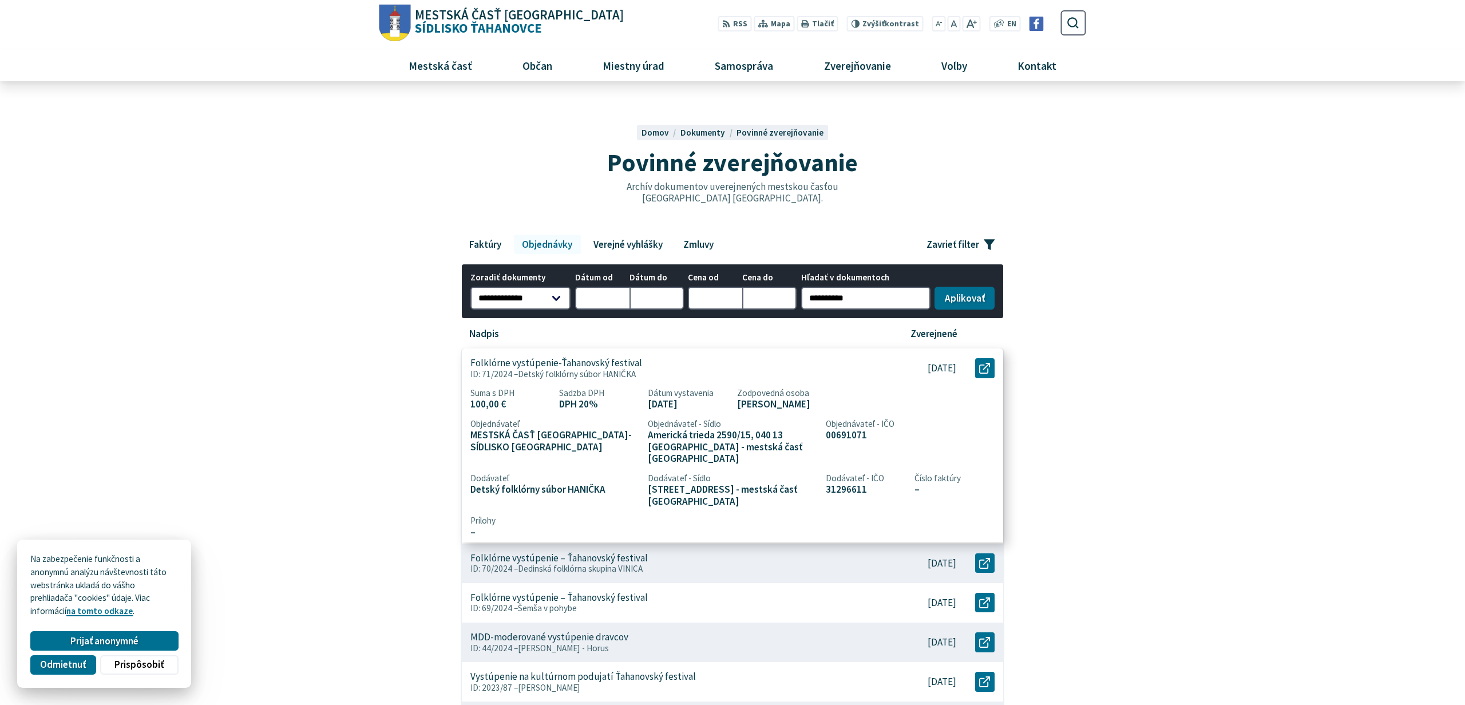
click at [607, 371] on span "Detský folklórny súbor HANIČKA" at bounding box center [577, 374] width 118 height 11
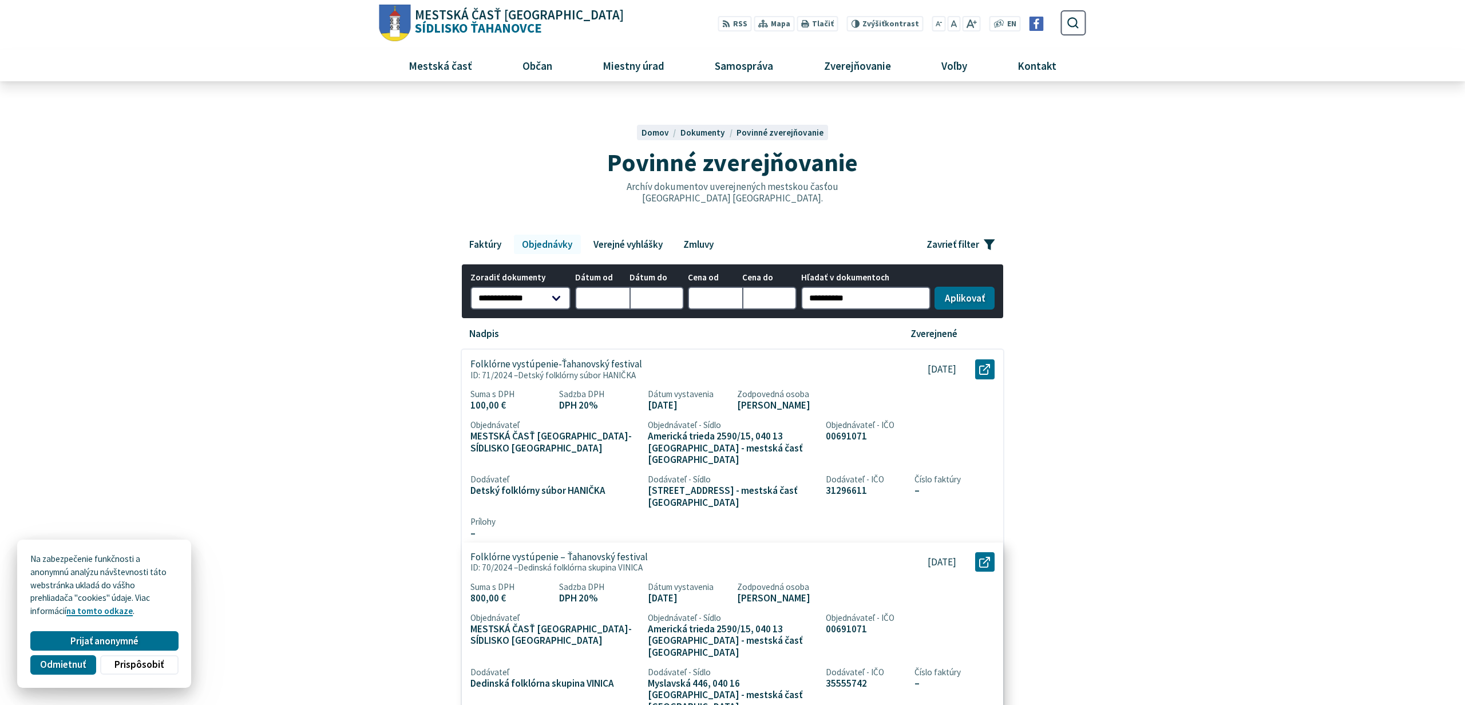
click at [637, 562] on span "Dedinská folklórna skupina VINICA" at bounding box center [580, 567] width 125 height 11
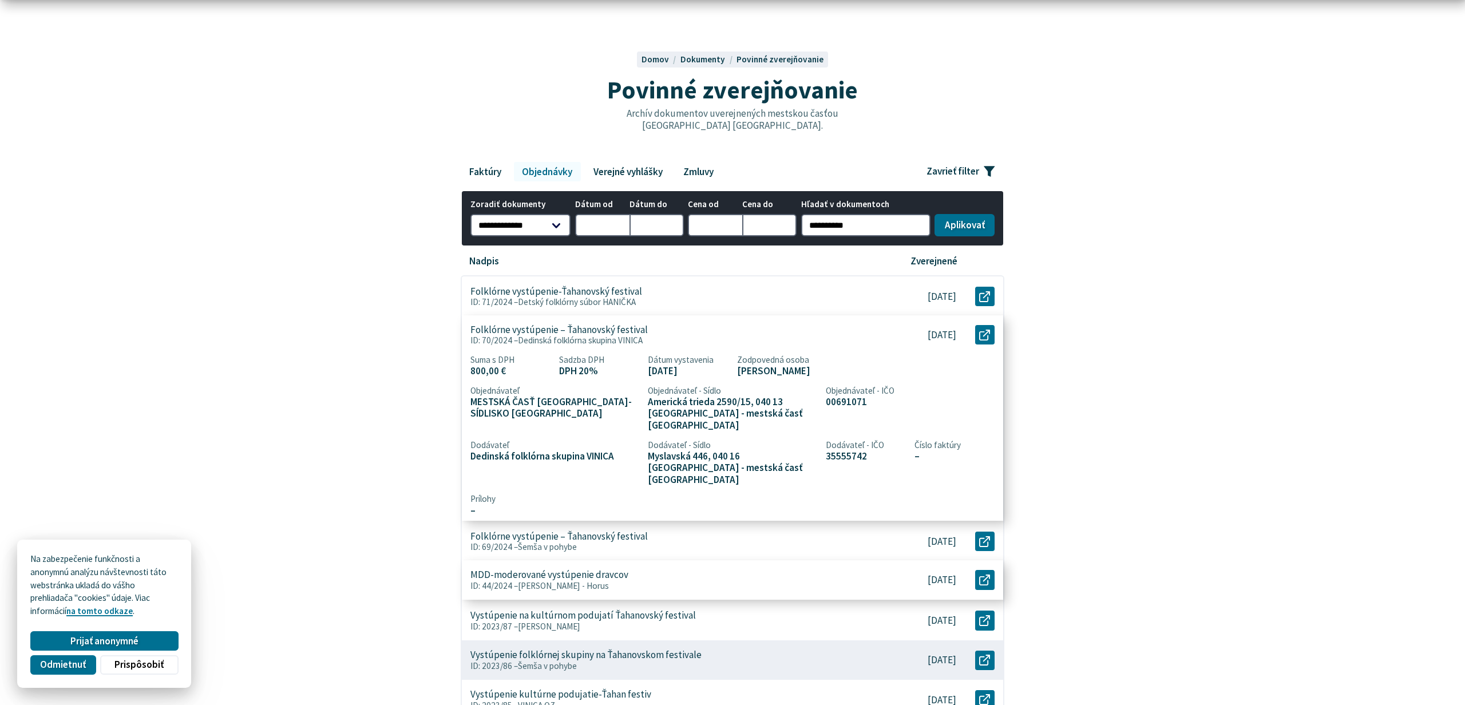
scroll to position [72, 0]
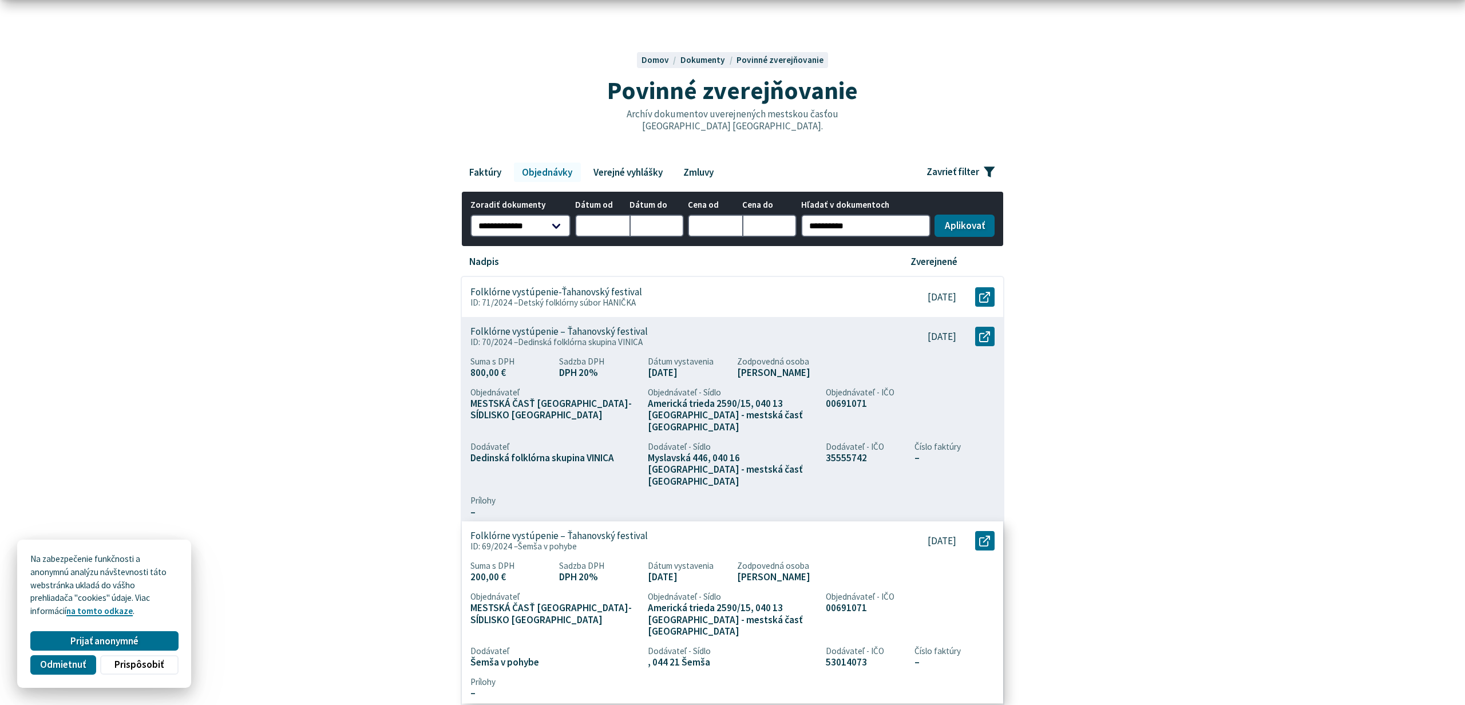
click at [649, 537] on article "Folklórne vystúpenie – Ťahanovský festival ID: 69/2024 – Šemša v pohybe 200,00 …" at bounding box center [732, 612] width 541 height 182
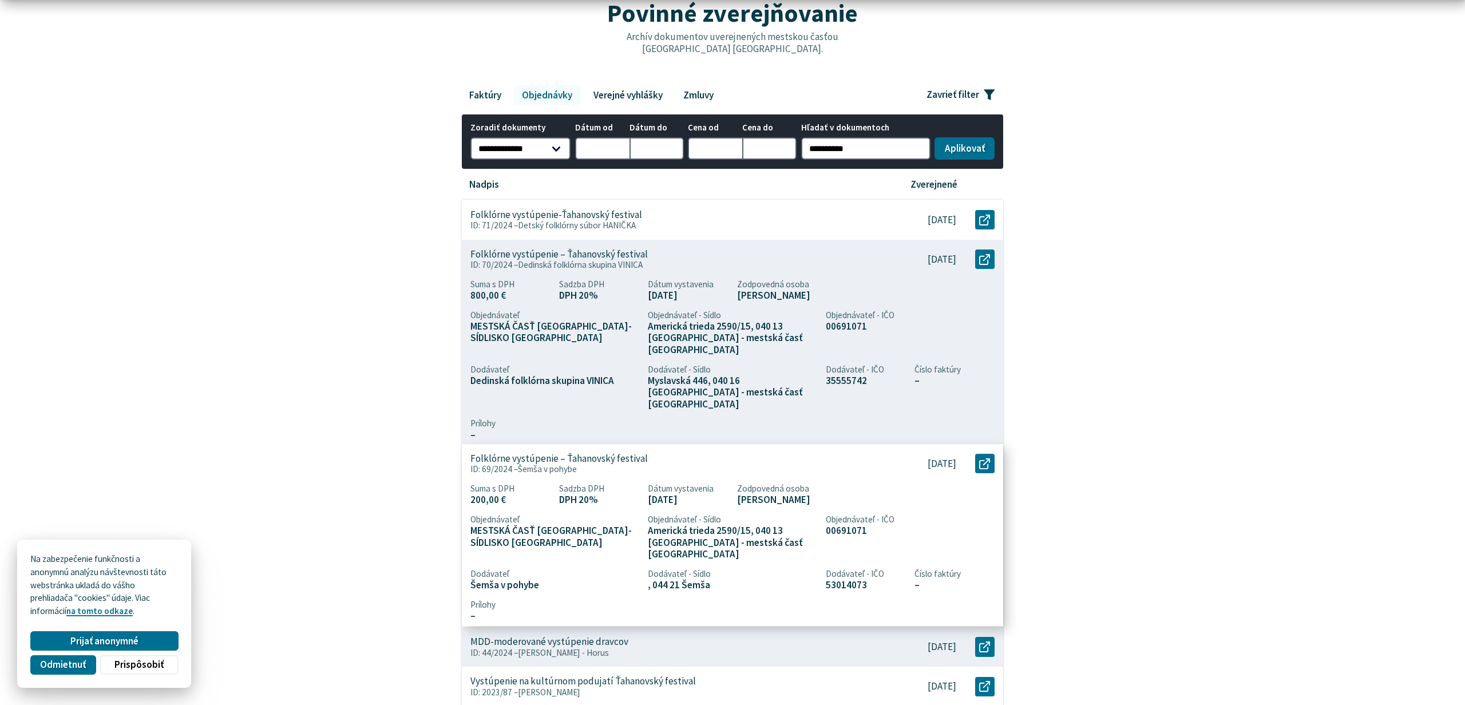
scroll to position [185, 0]
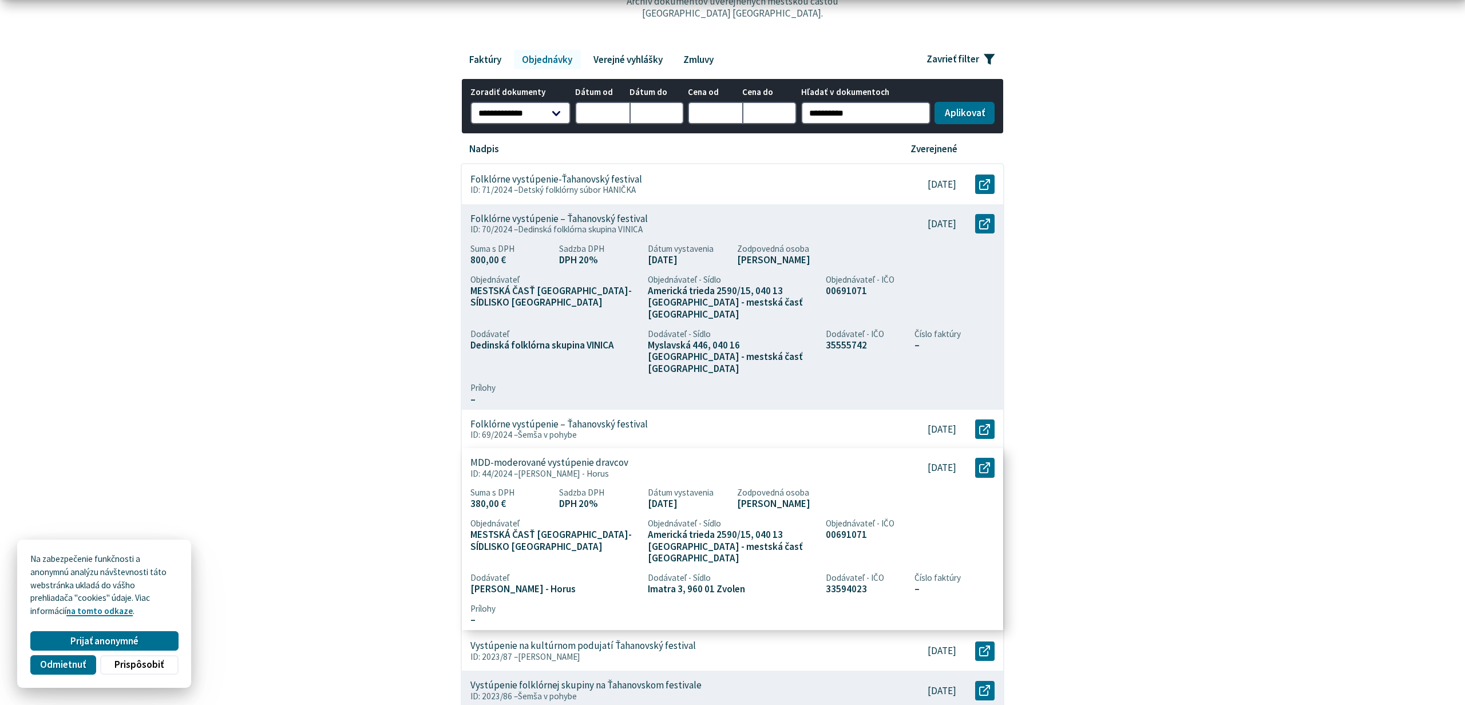
click at [620, 565] on article "MDD-moderované vystúpenie dravcov ID: 44/2024 – Slavomír Kukurugya - Horus 380,…" at bounding box center [732, 539] width 541 height 182
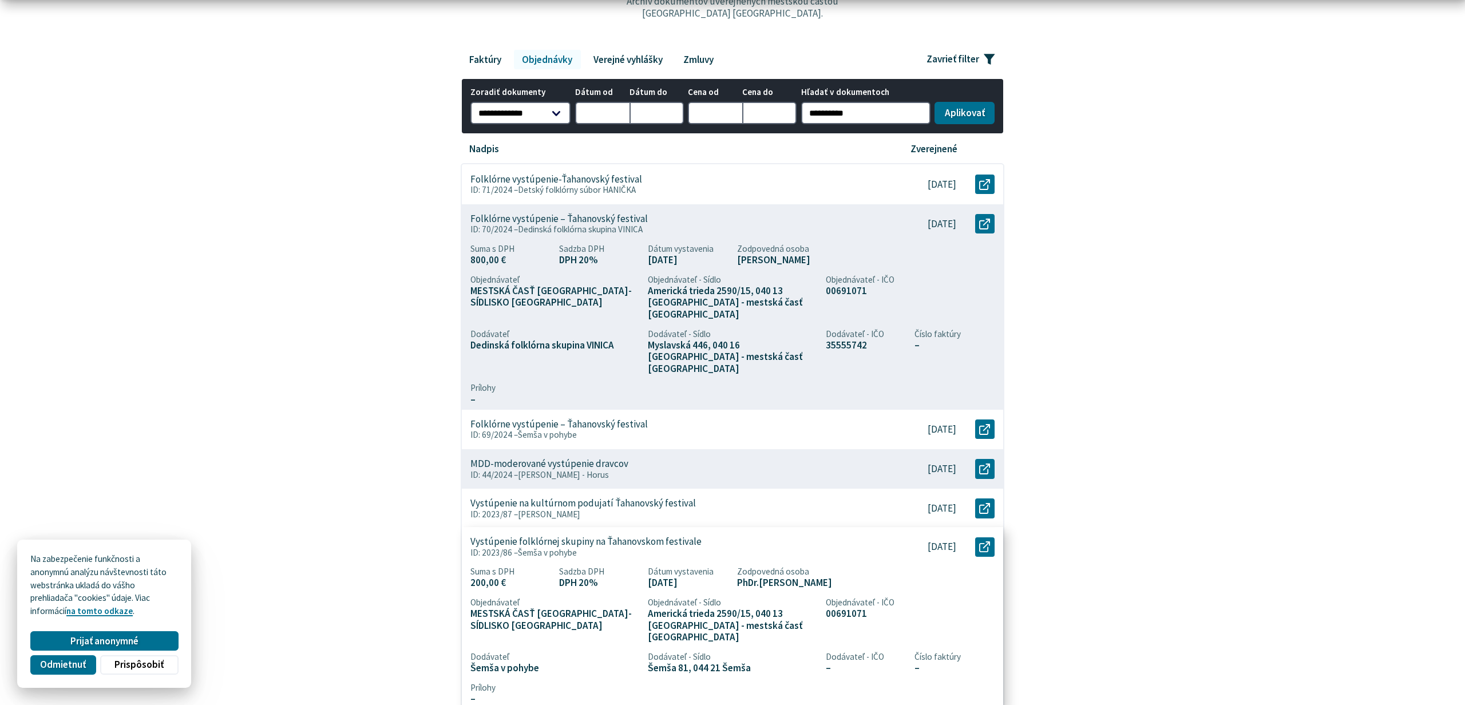
click at [605, 636] on article "Vystúpenie folklórnej skupiny na Ťahanovskom festivale ID: 2023/86 – Šemša v po…" at bounding box center [732, 618] width 541 height 182
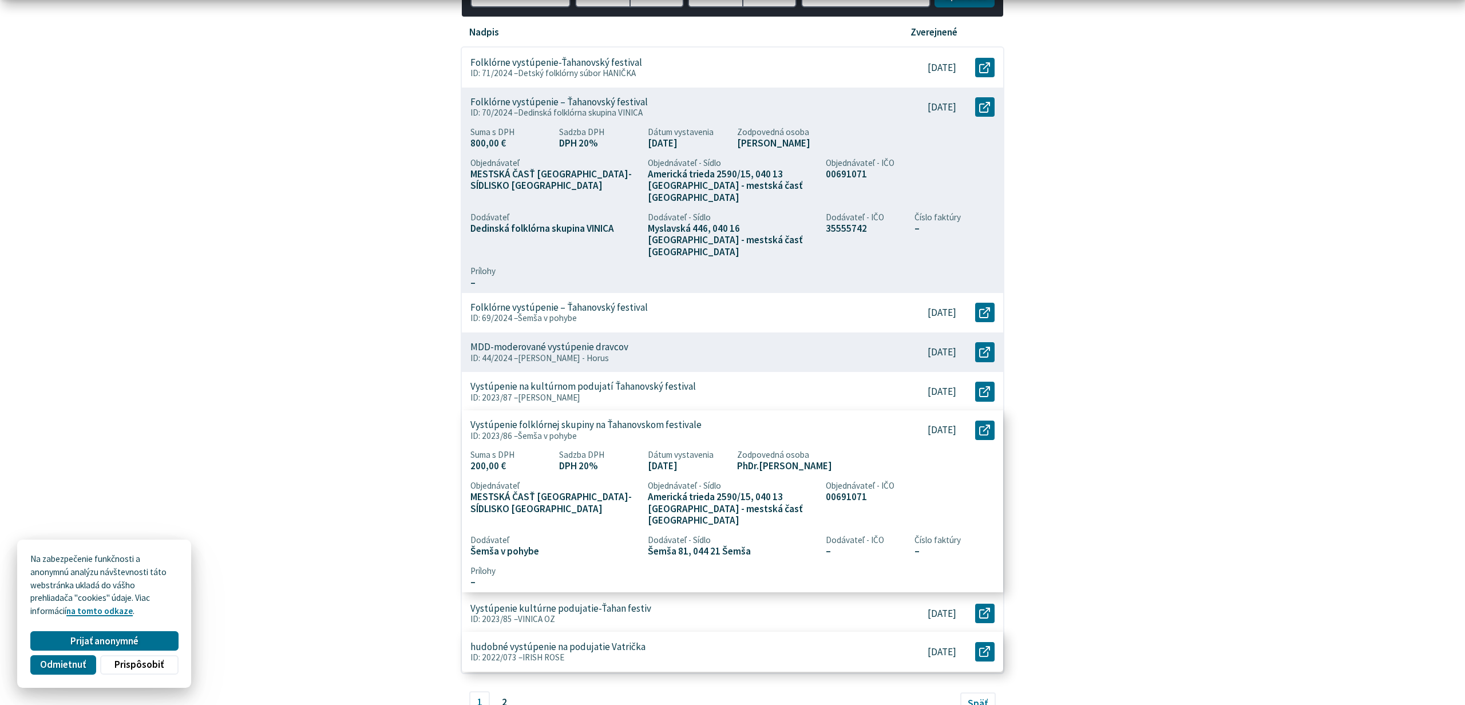
scroll to position [300, 0]
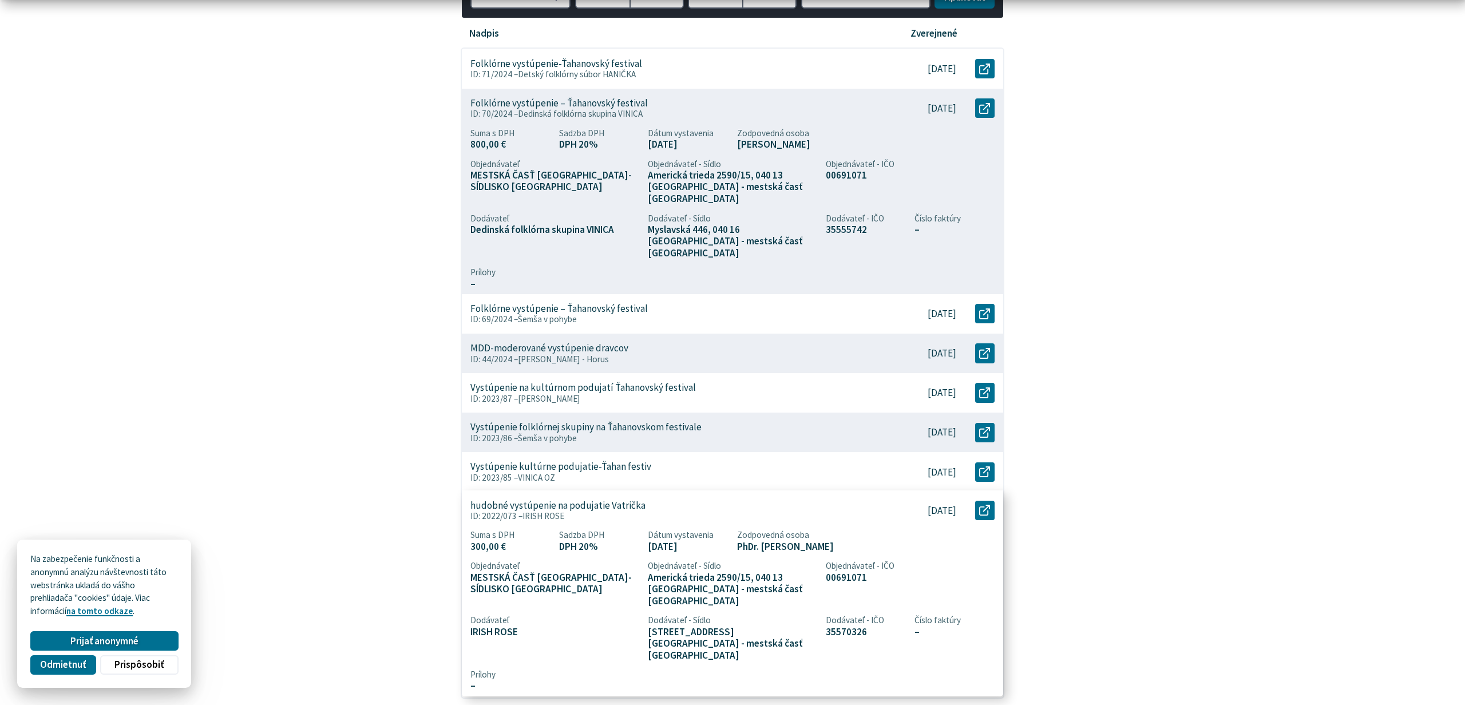
click at [609, 612] on article "hudobné vystúpenie na podujatie Vatrička ID: 2022/073 – IRISH ROSE 300,00 € 12.…" at bounding box center [732, 592] width 541 height 205
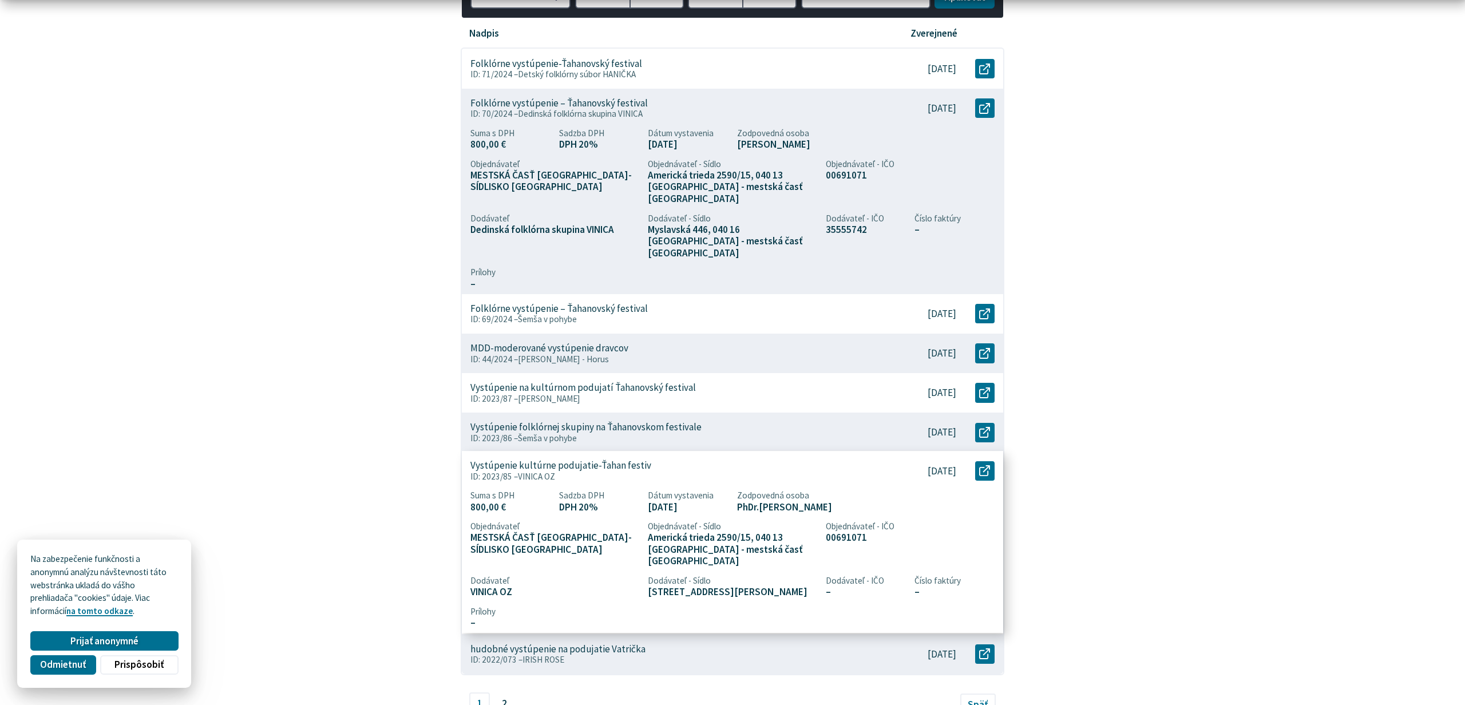
click at [553, 471] on span "VINICA OZ" at bounding box center [536, 476] width 37 height 11
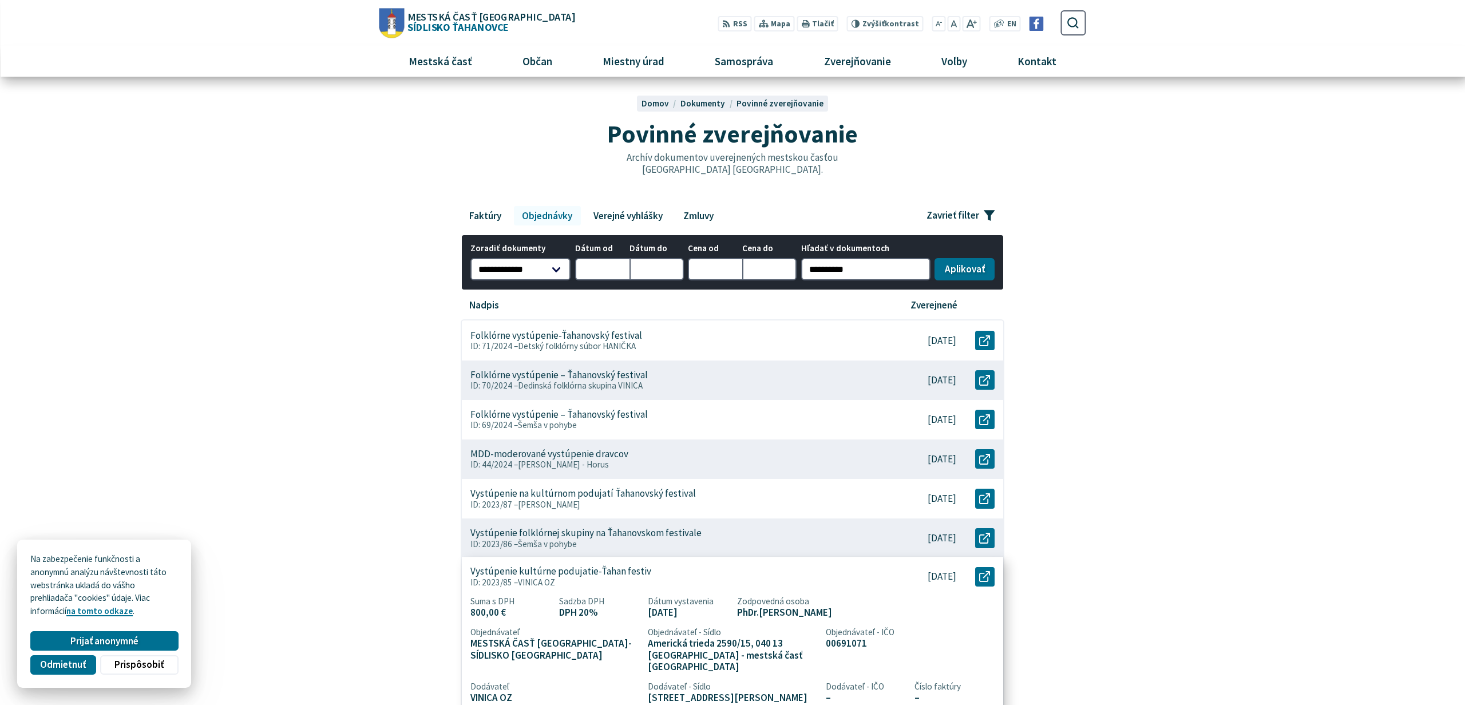
scroll to position [0, 0]
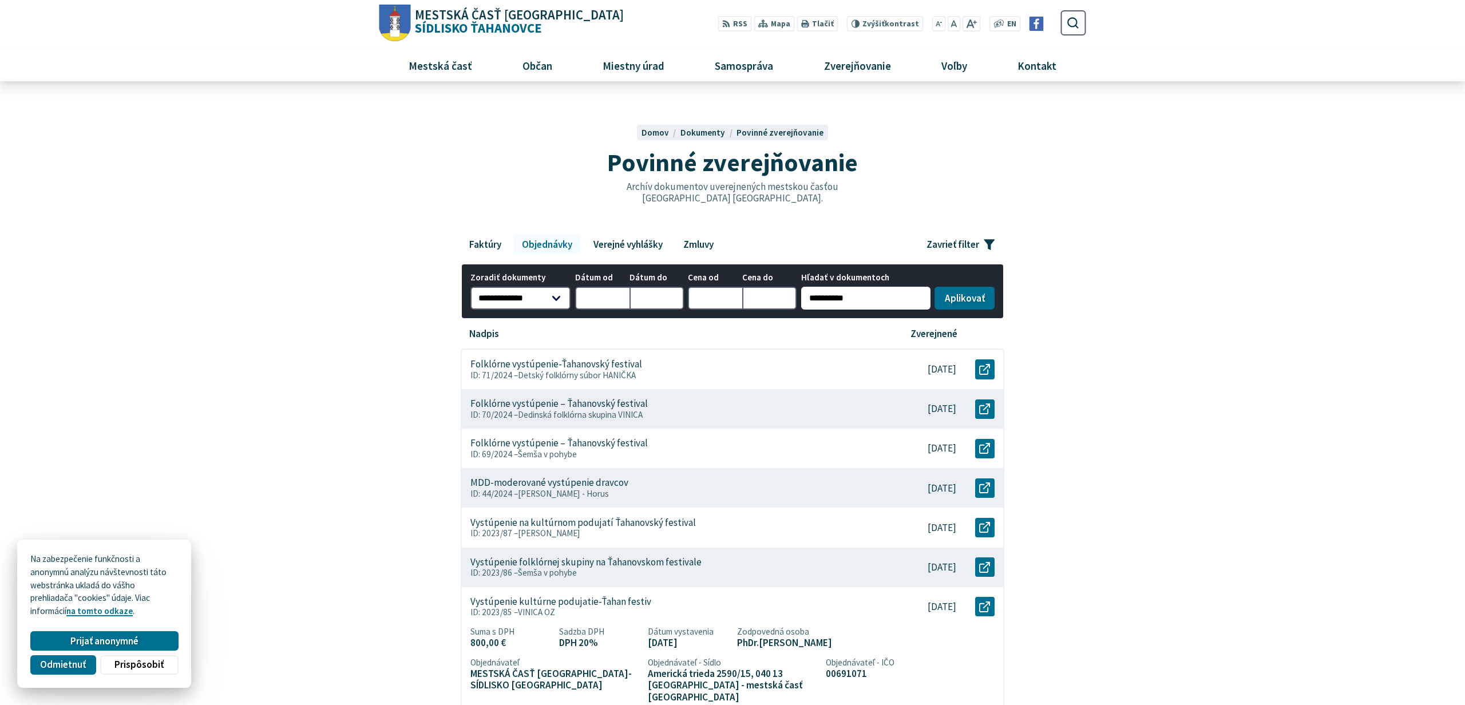
click at [832, 298] on input "**********" at bounding box center [865, 298] width 129 height 23
type input "*****"
click at [934, 287] on button "Aplikovať vybrané filtre" at bounding box center [964, 298] width 60 height 23
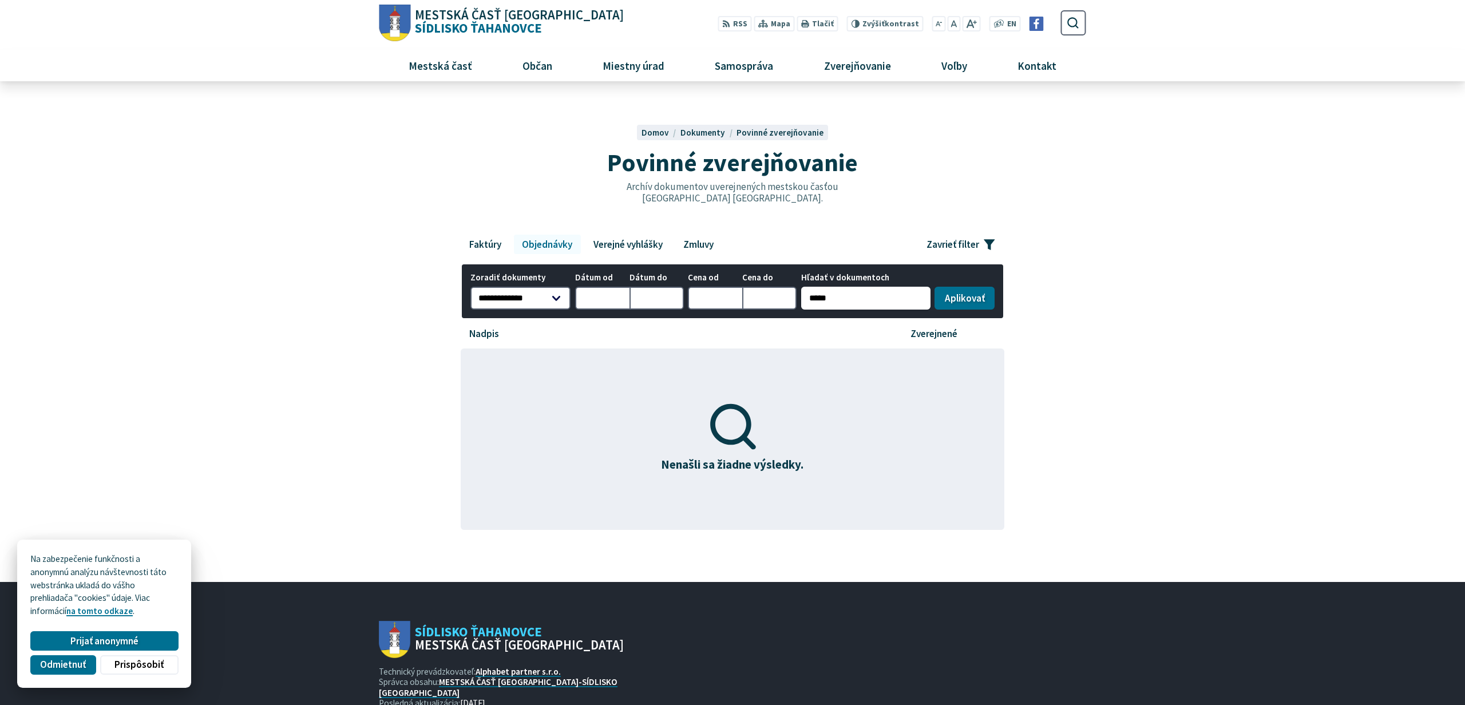
click at [832, 298] on input "*****" at bounding box center [865, 298] width 129 height 23
click at [490, 244] on link "Faktúry" at bounding box center [485, 244] width 49 height 19
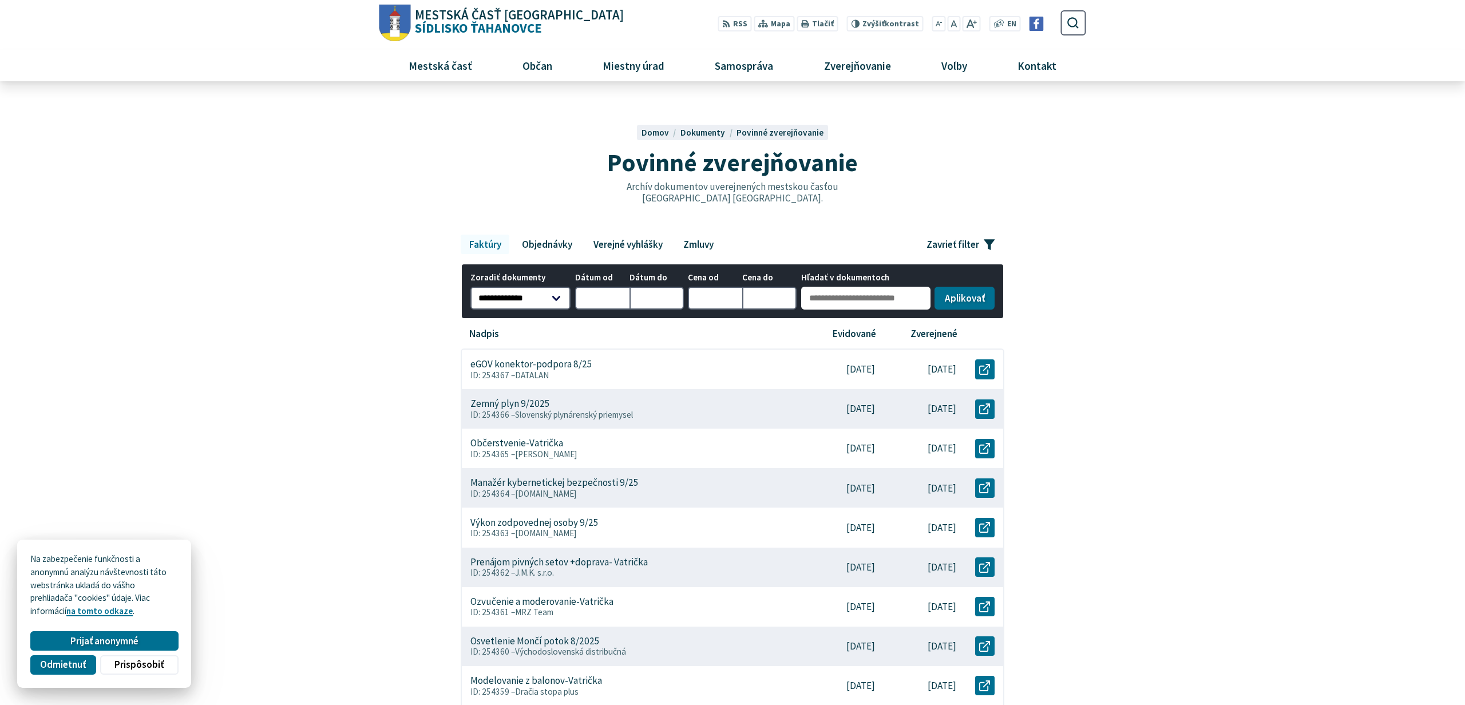
click at [852, 302] on input "Hľadať v dokumentoch" at bounding box center [865, 298] width 129 height 23
type input "*******"
click at [934, 287] on button "Aplikovať vybrané filtre" at bounding box center [964, 298] width 60 height 23
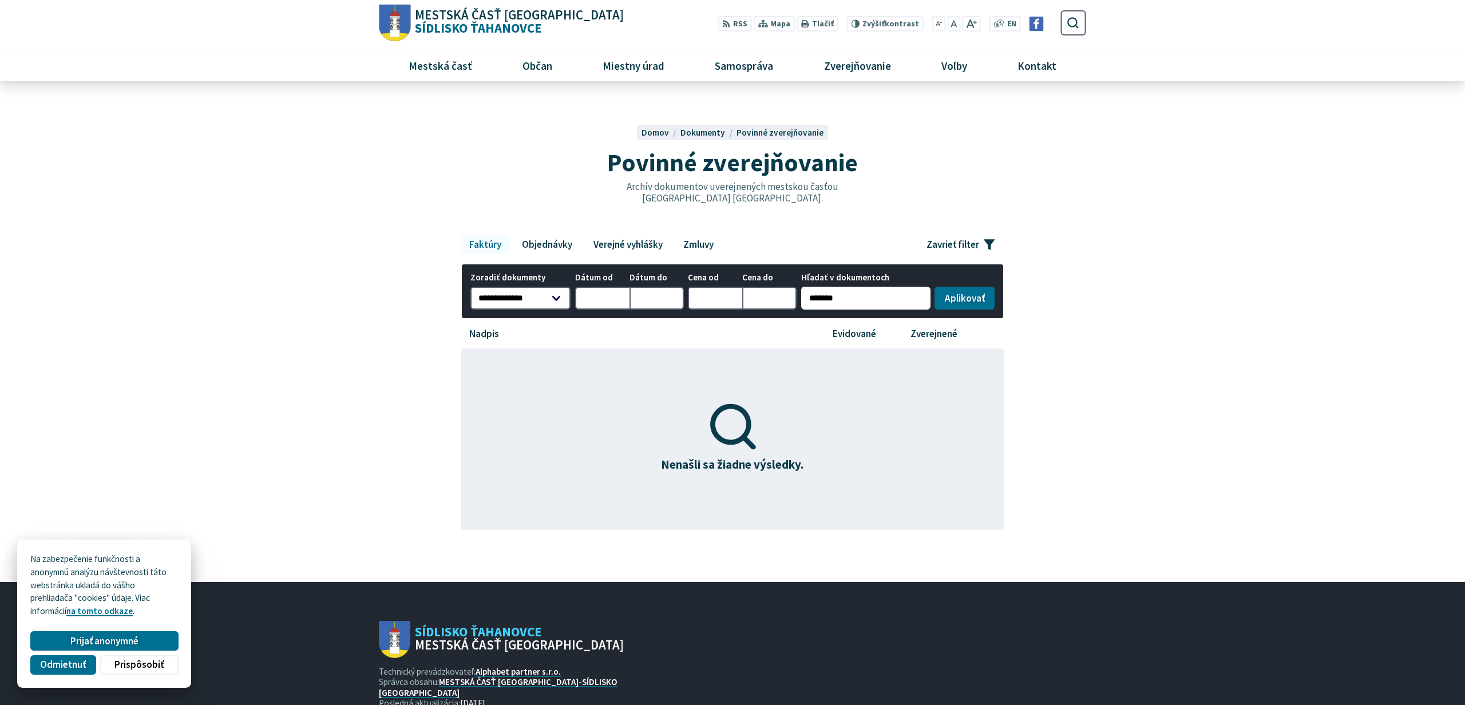
click at [852, 302] on input "*******" at bounding box center [865, 298] width 129 height 23
drag, startPoint x: 0, startPoint y: 0, endPoint x: 852, endPoint y: 302, distance: 904.1
click at [852, 302] on input "*******" at bounding box center [865, 298] width 129 height 23
type input "**********"
click at [934, 287] on button "Aplikovať vybrané filtre" at bounding box center [964, 298] width 60 height 23
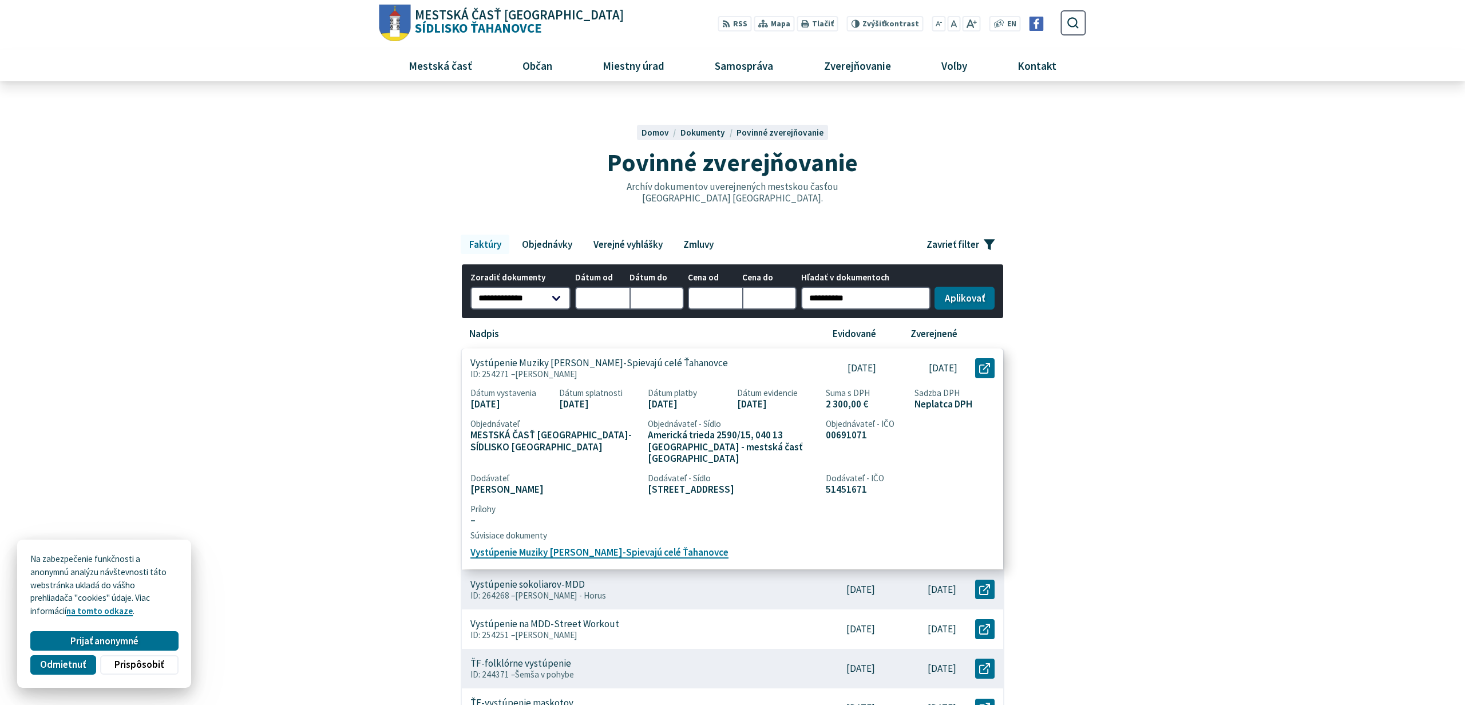
click at [812, 363] on div "[DATE]" at bounding box center [844, 368] width 82 height 39
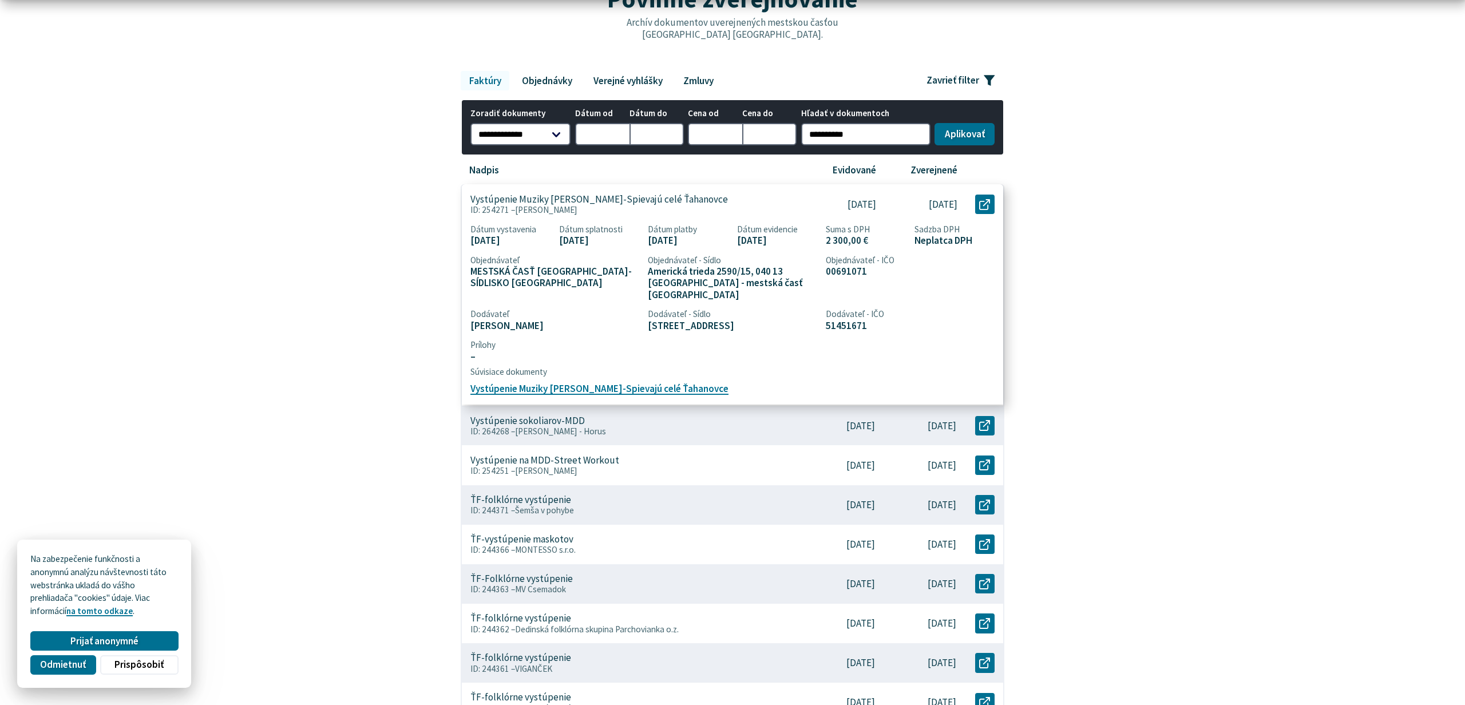
scroll to position [419, 0]
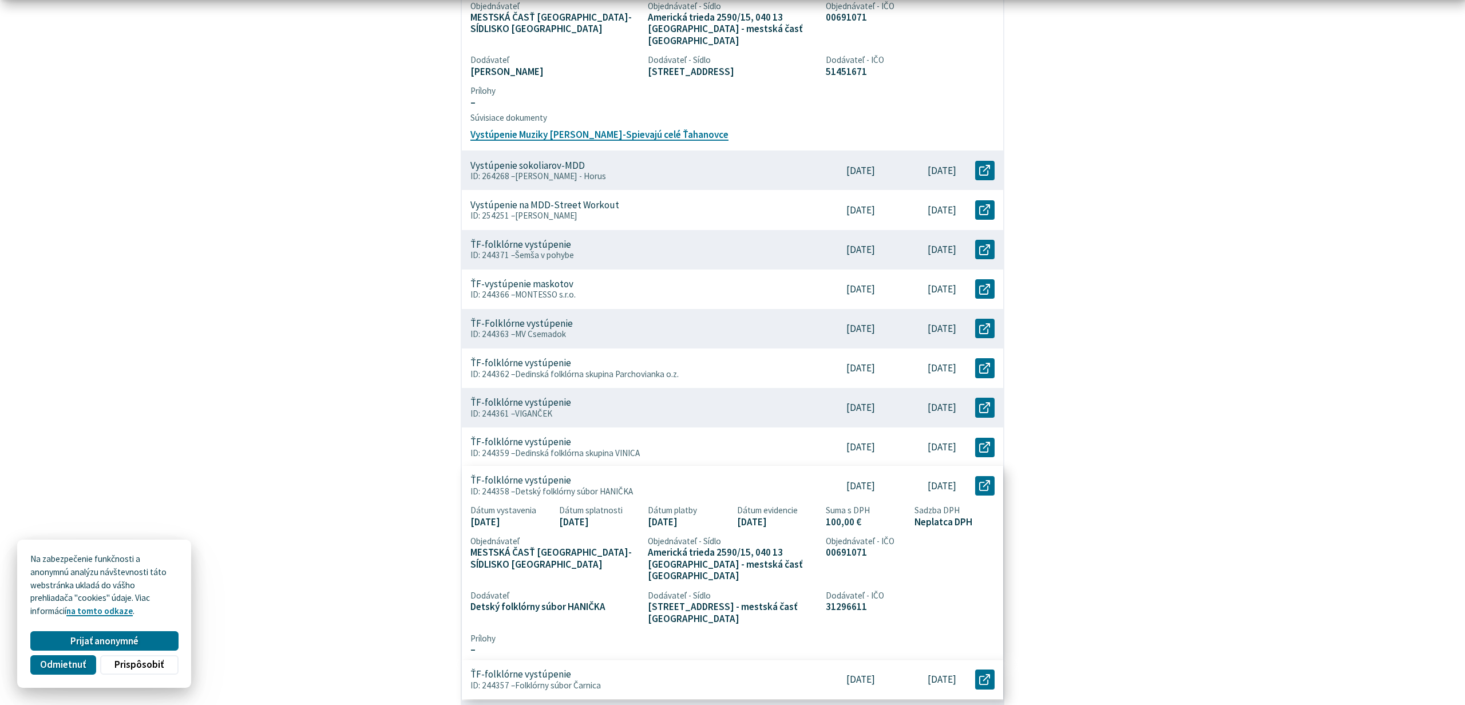
click at [765, 486] on p "ID: 244358 – Detský folklórny súbor HANIČKA" at bounding box center [631, 491] width 323 height 10
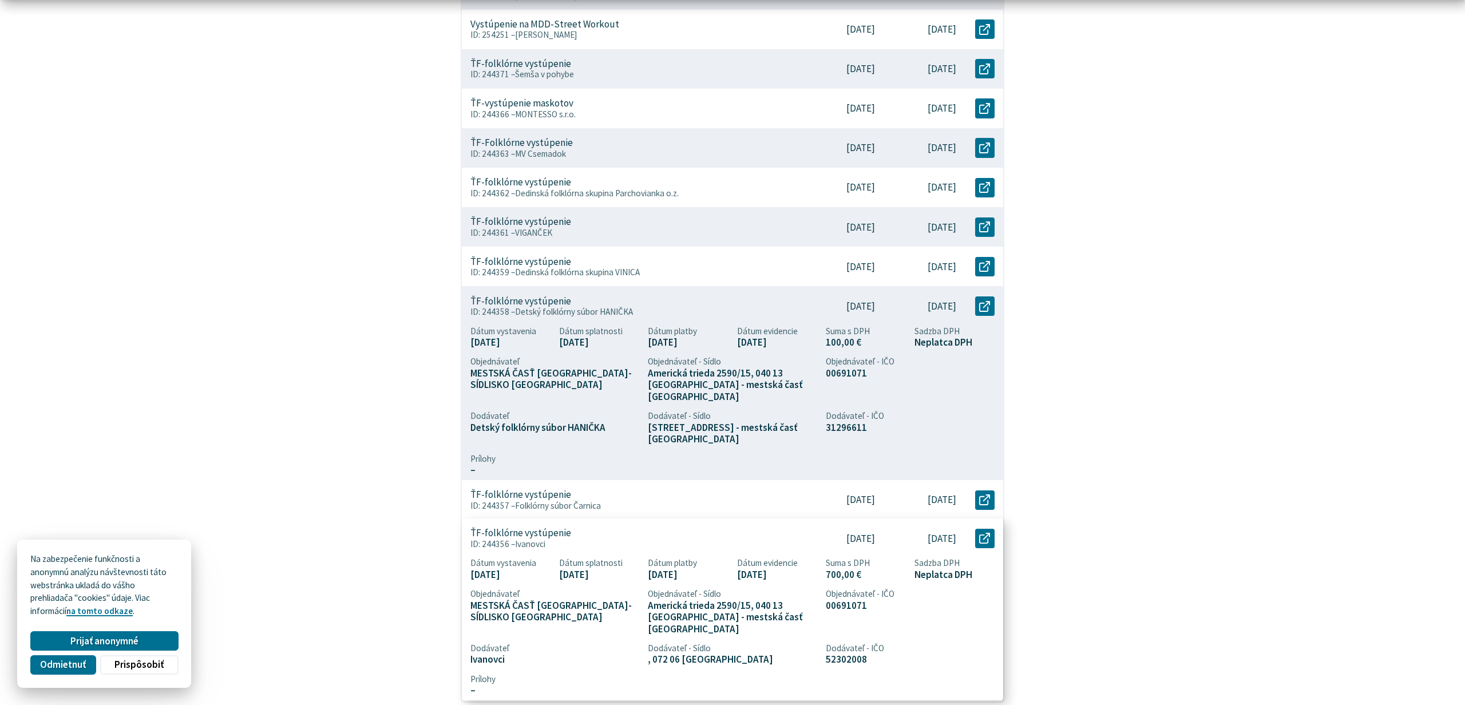
click at [709, 521] on div "ŤF-folklórne vystúpenie ID: 244356 – Ivanovci" at bounding box center [632, 537] width 340 height 39
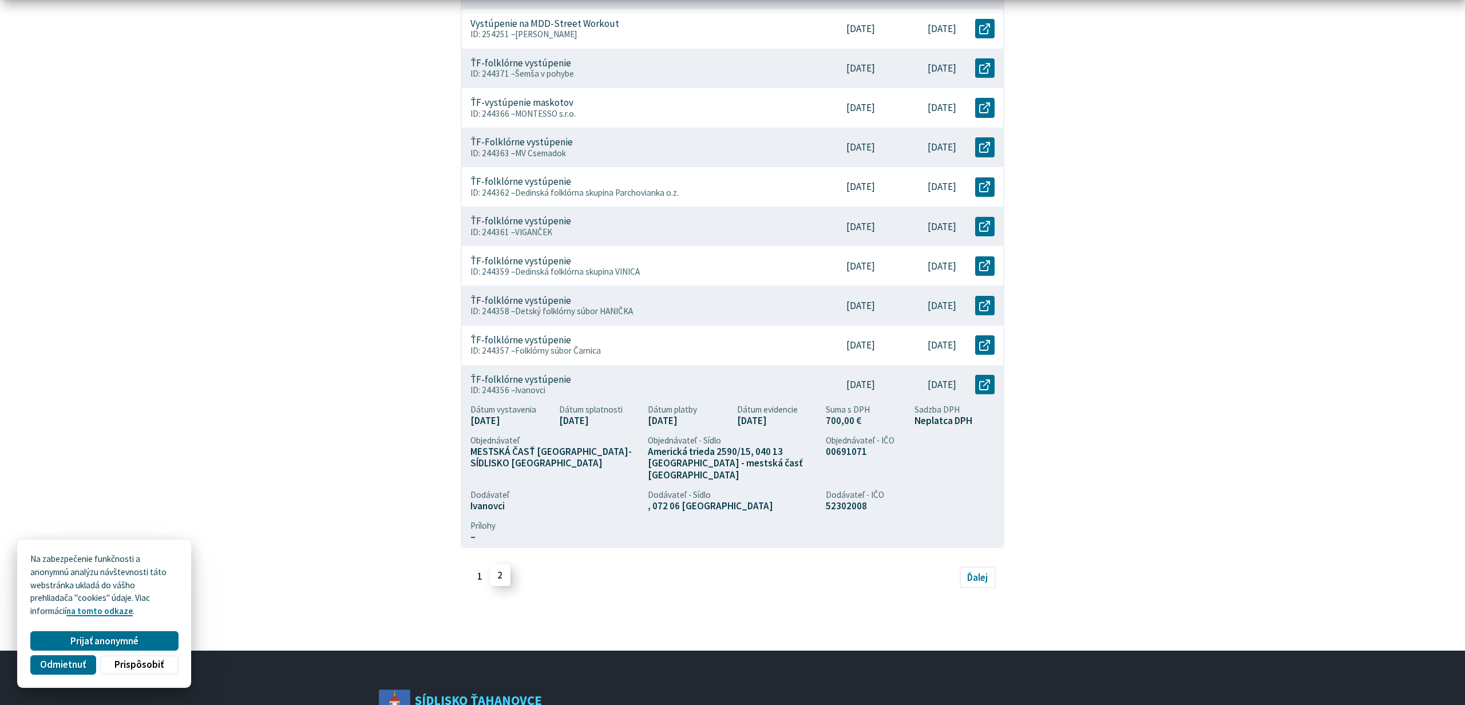
click at [494, 564] on link "2" at bounding box center [500, 575] width 21 height 22
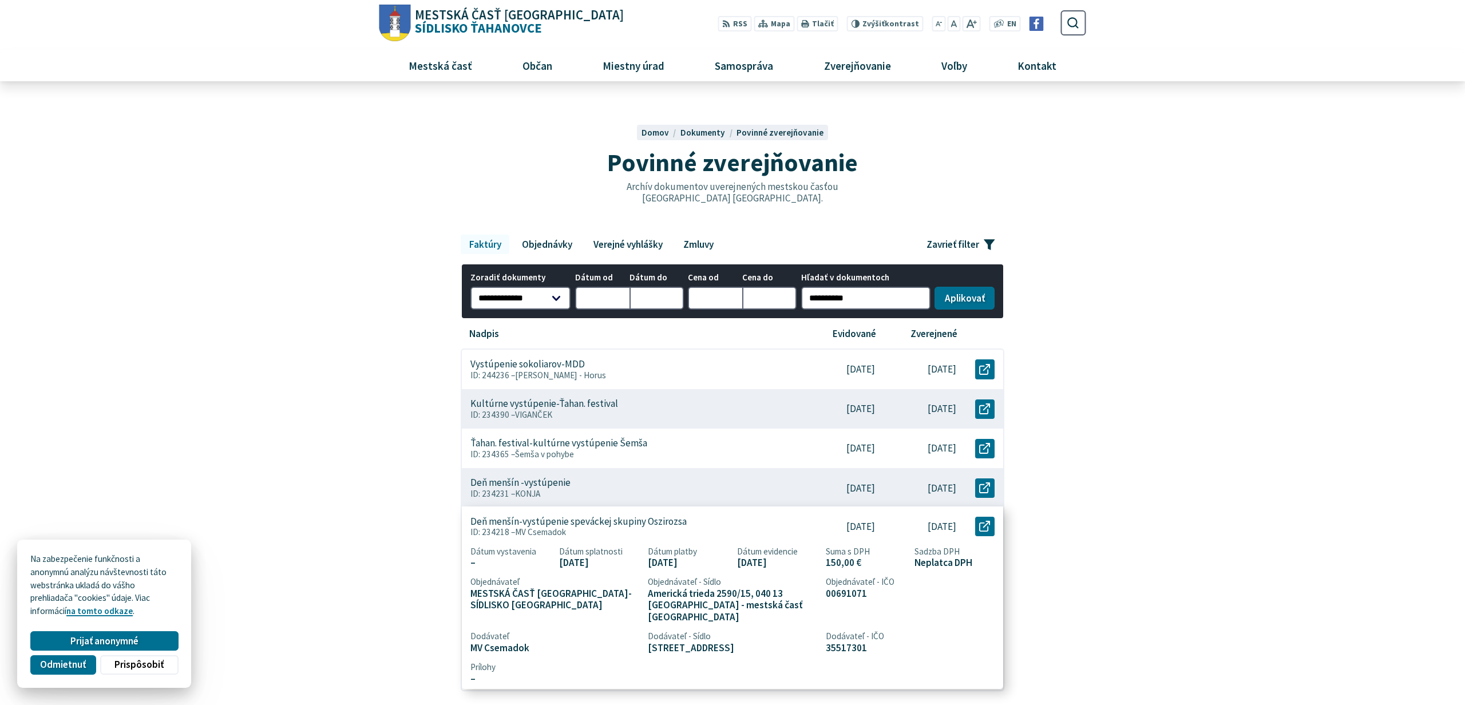
click at [542, 531] on span "MV Csemadok" at bounding box center [540, 531] width 51 height 11
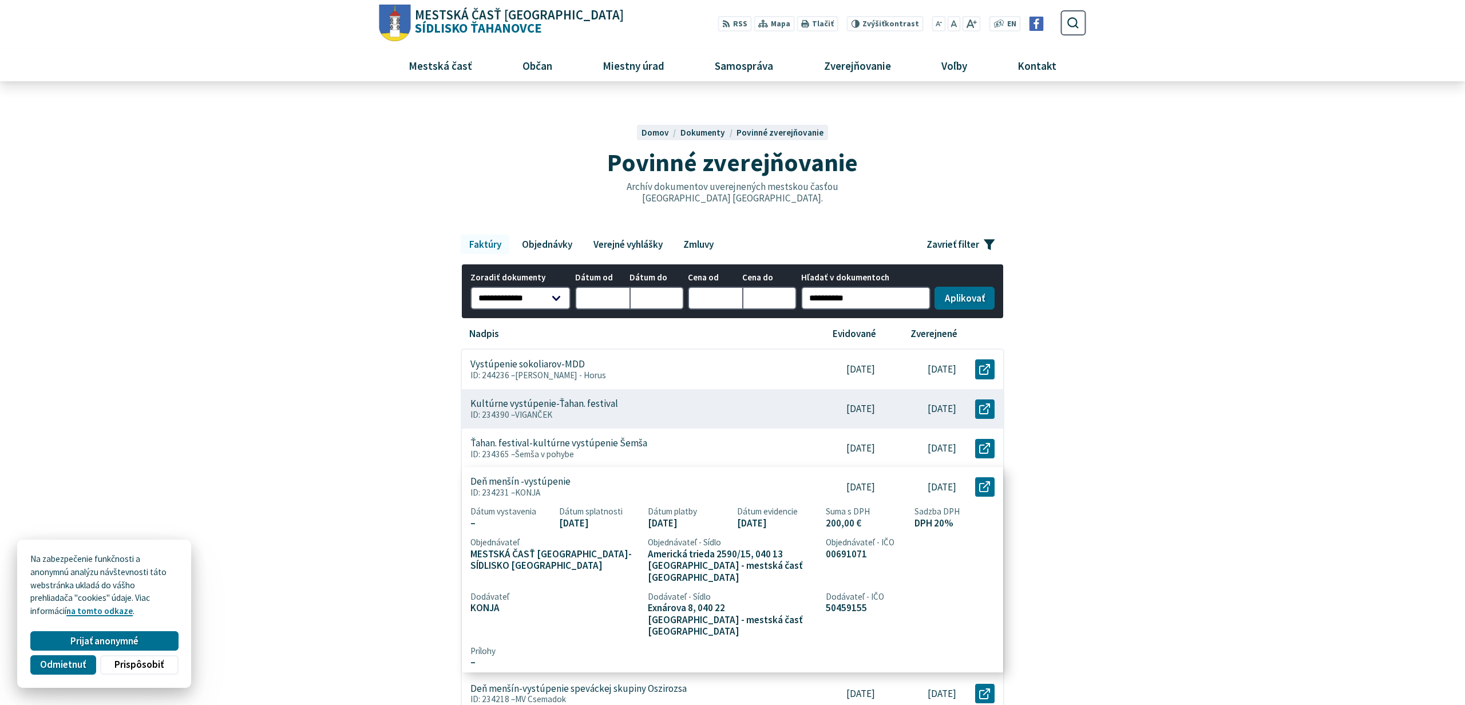
click at [585, 475] on div "Deň menšín -vystúpenie ID: 234231 – KONJA" at bounding box center [632, 486] width 340 height 39
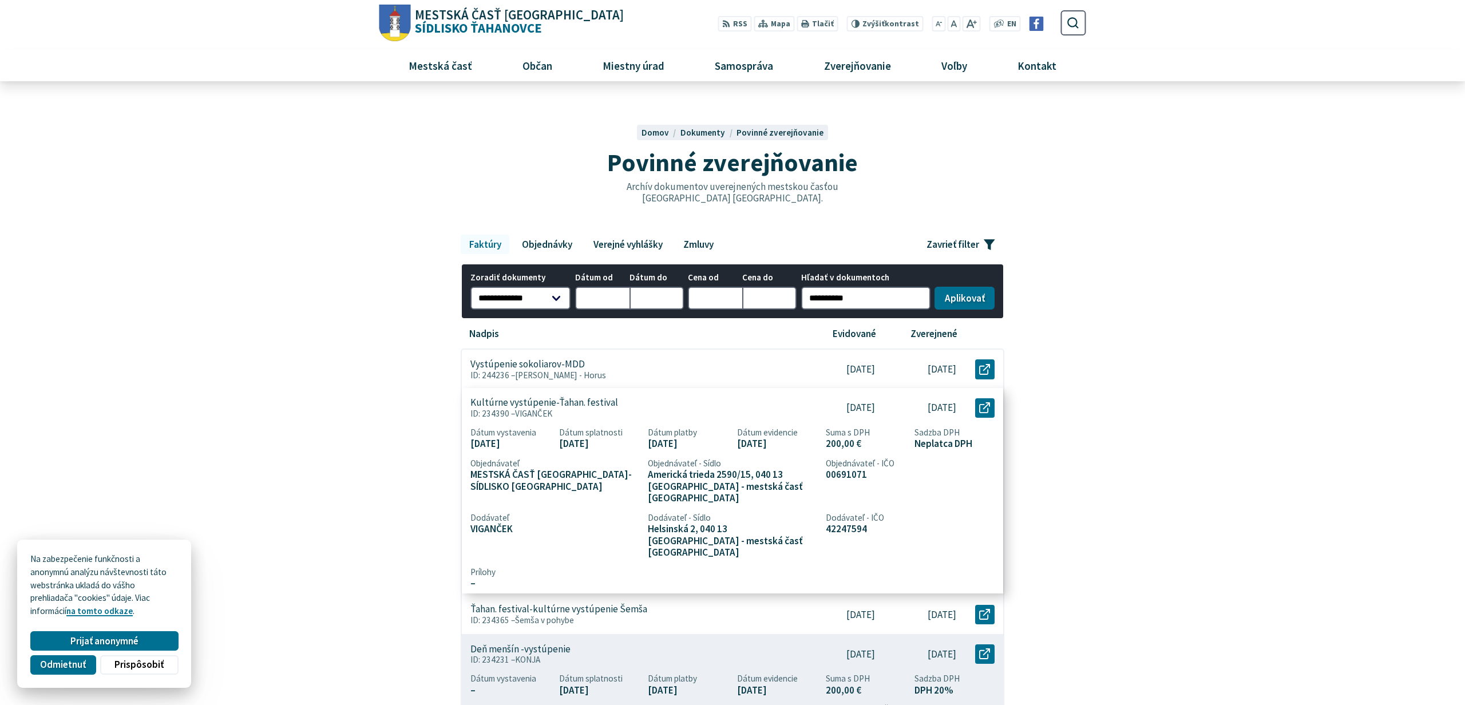
click at [585, 425] on div "Kultúrne vystúpenie-Ťahan. festival ID: 234390 – VIGANČEK" at bounding box center [632, 407] width 340 height 39
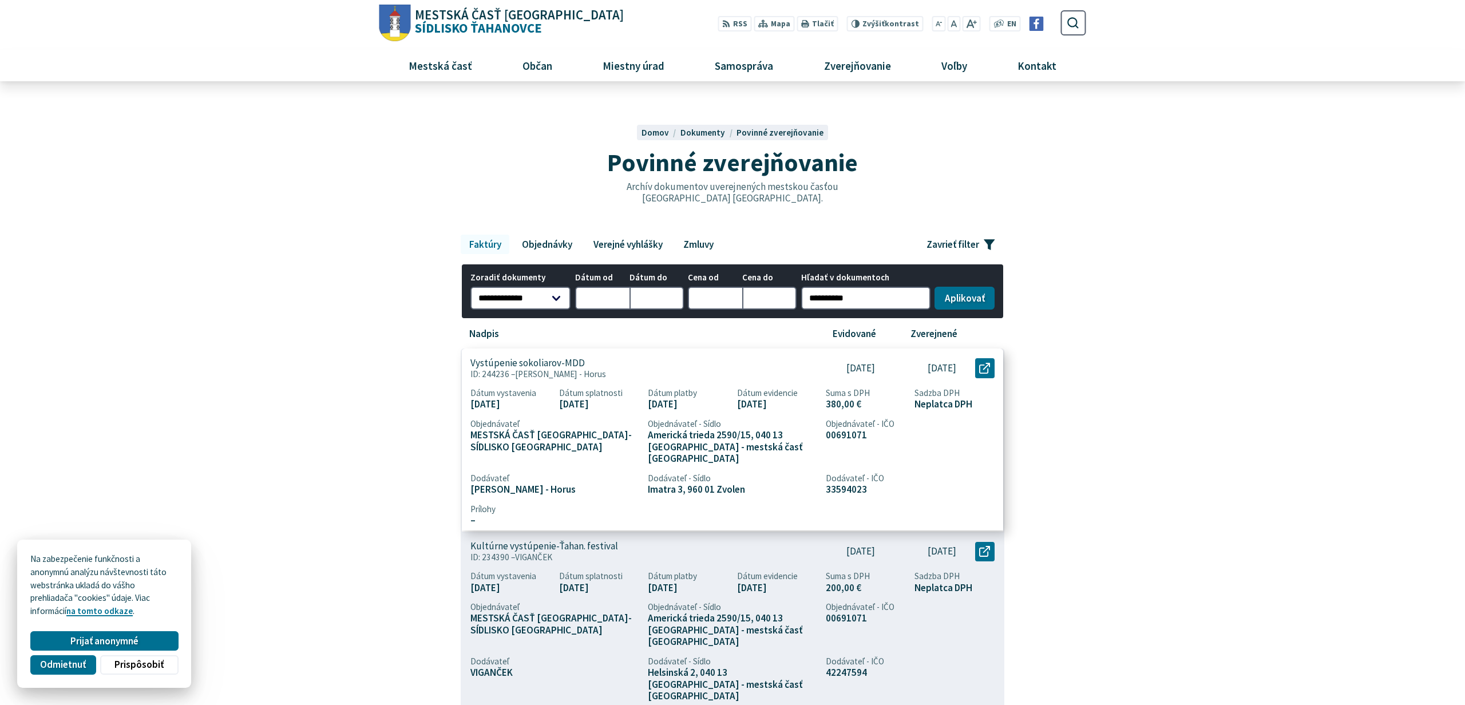
click at [596, 378] on span "[PERSON_NAME] - Horus" at bounding box center [560, 374] width 91 height 11
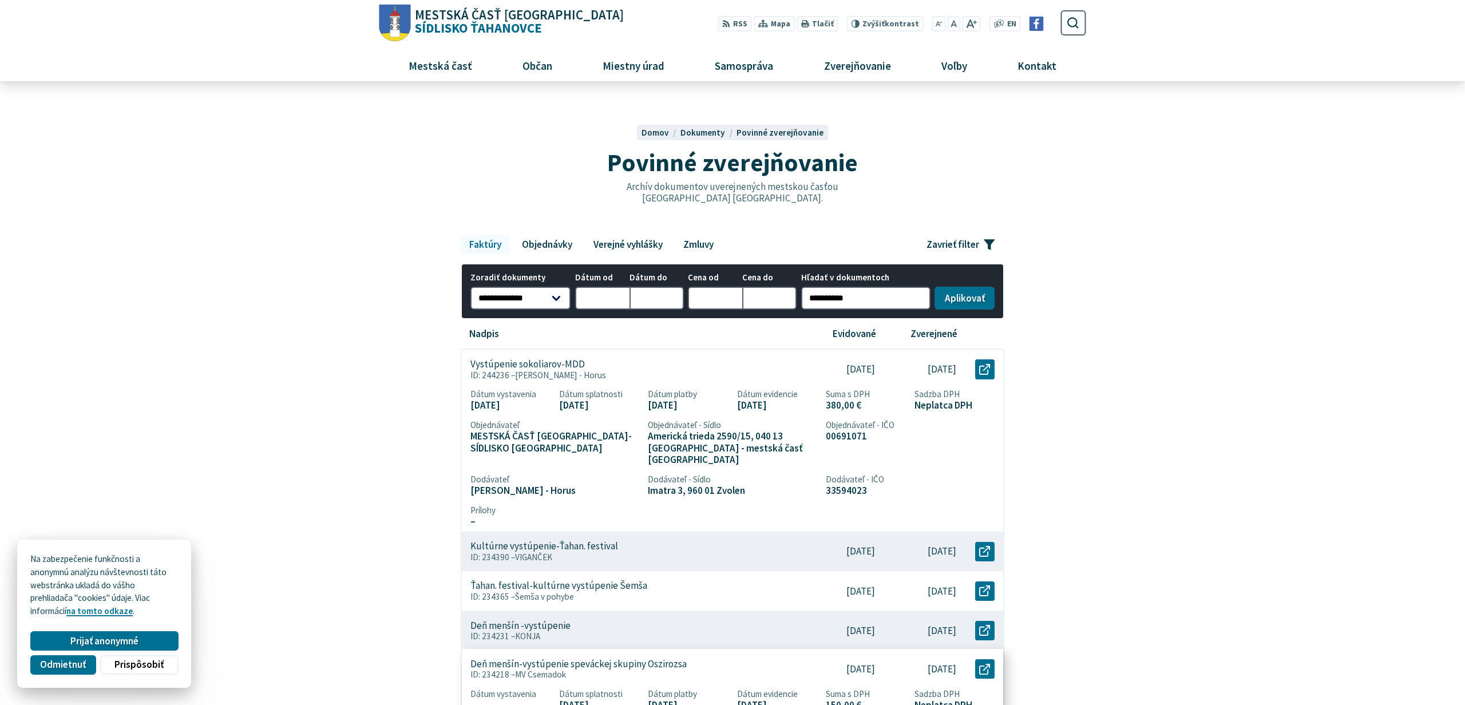
click at [646, 650] on div "Deň menšín-vystúpenie speváckej skupiny Oszirozsa ID: 234218 – MV Csemadok" at bounding box center [632, 669] width 340 height 39
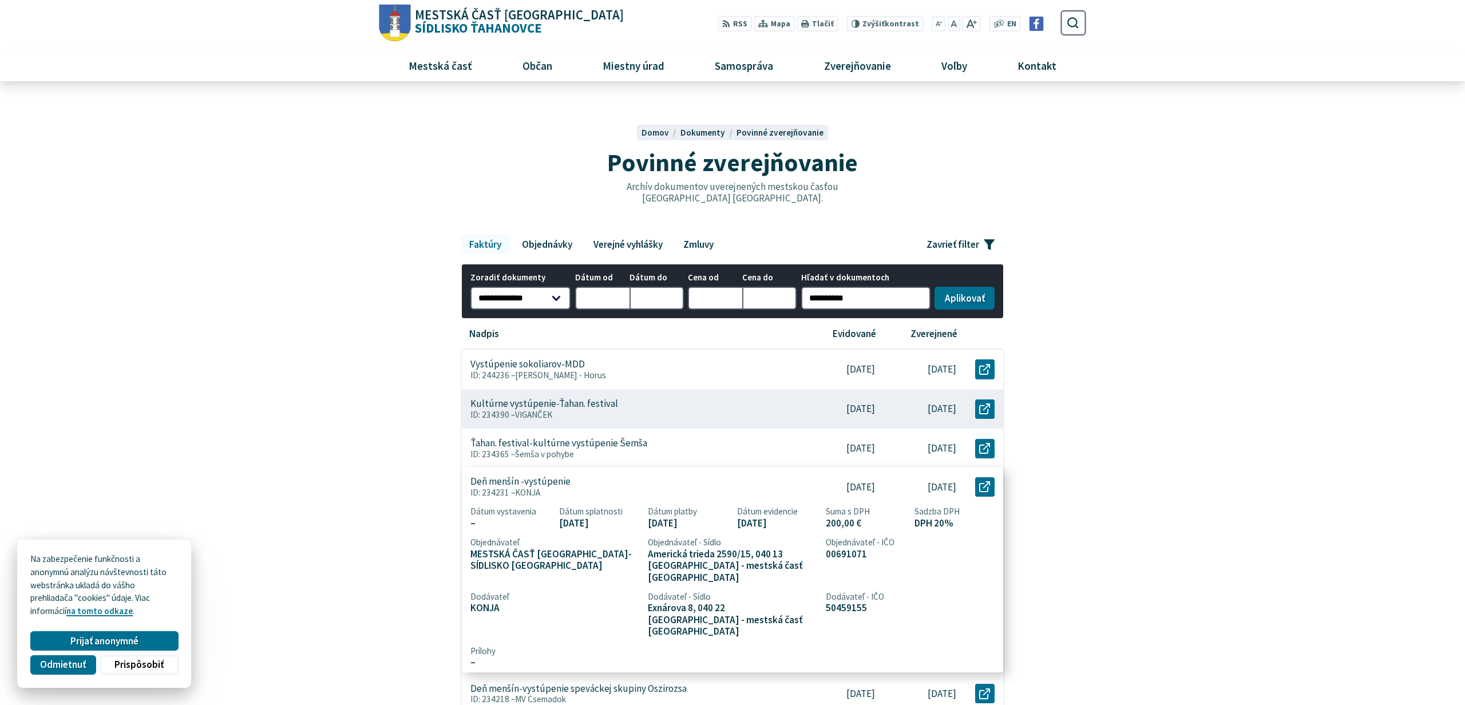
click at [684, 468] on div "Deň menšín -vystúpenie ID: 234231 – KONJA" at bounding box center [632, 486] width 340 height 39
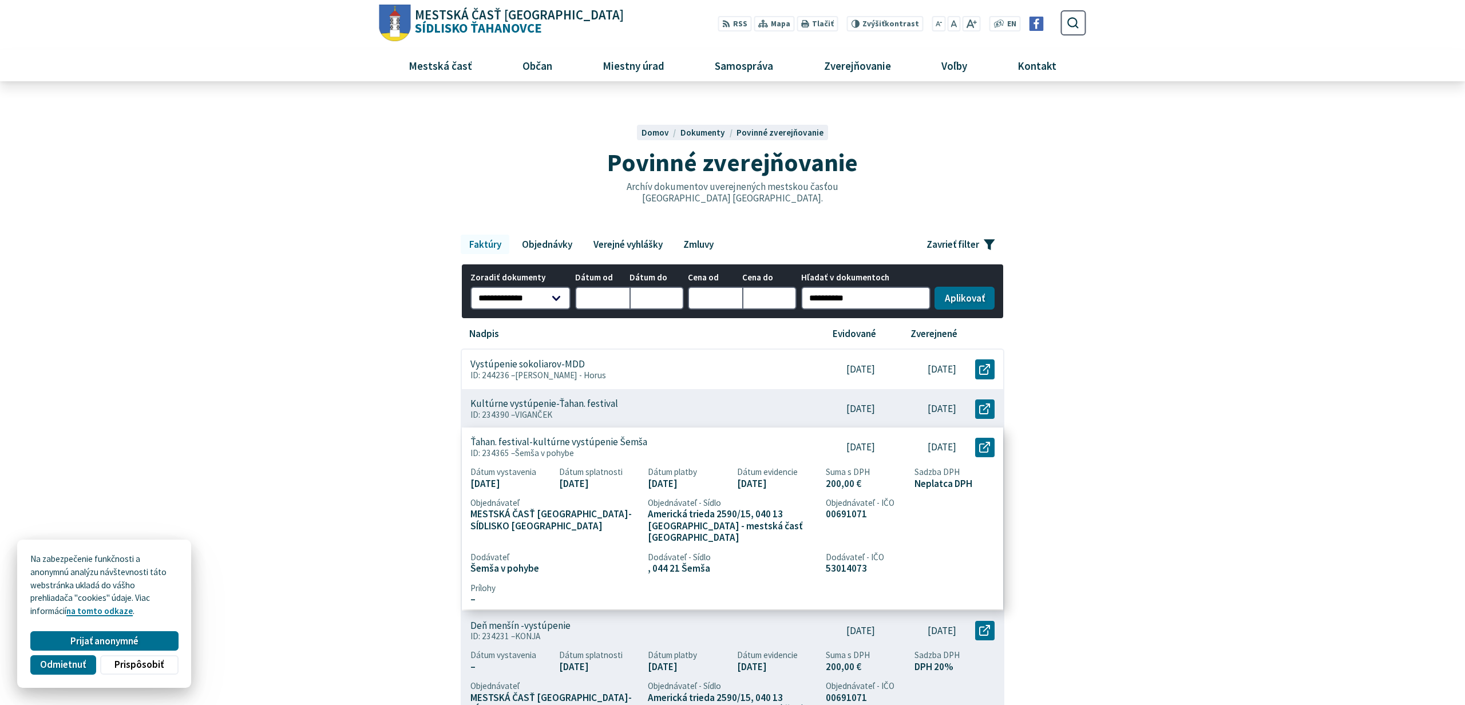
click at [703, 438] on div "Ťahan. festival-kultúrne vystúpenie Šemša ID: 234365 – Šemša v pohybe" at bounding box center [632, 446] width 340 height 39
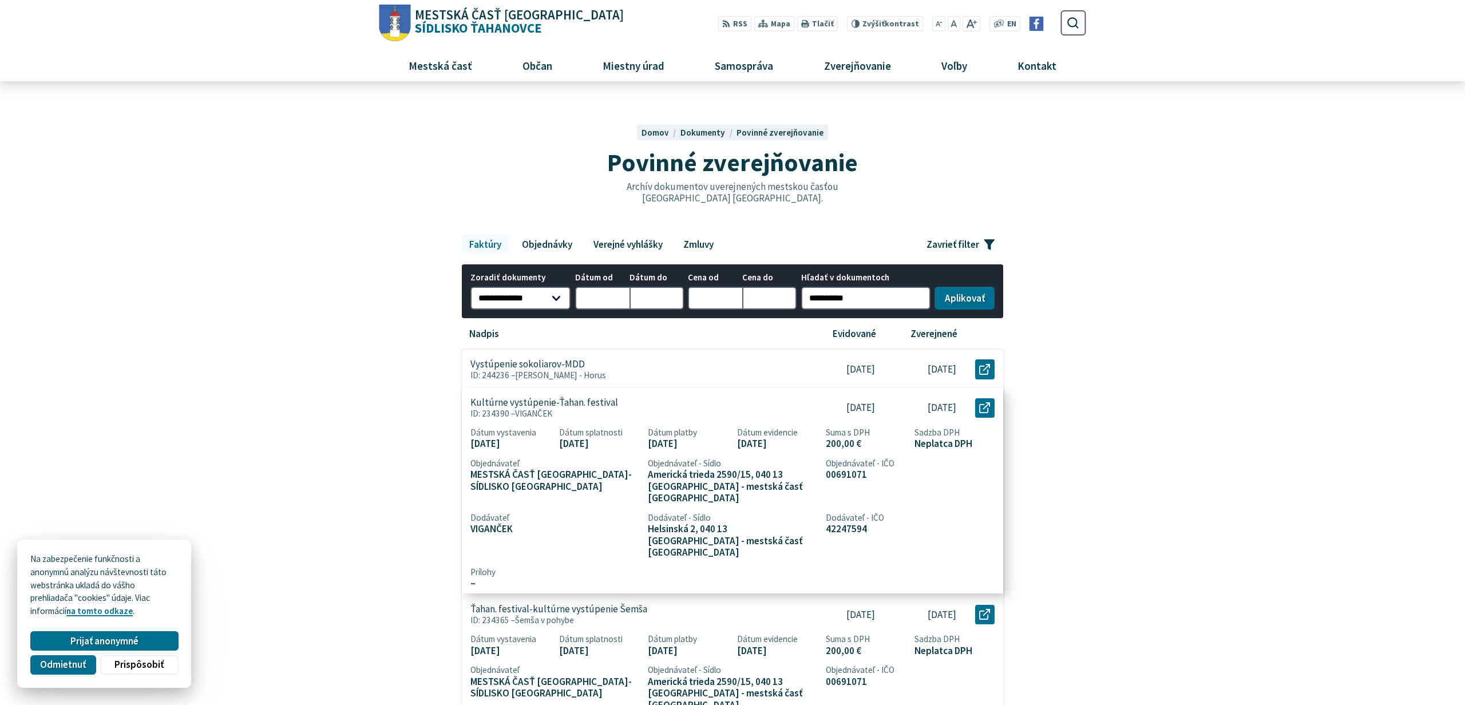
click at [708, 406] on div "Kultúrne vystúpenie-Ťahan. festival ID: 234390 – VIGANČEK" at bounding box center [632, 407] width 340 height 39
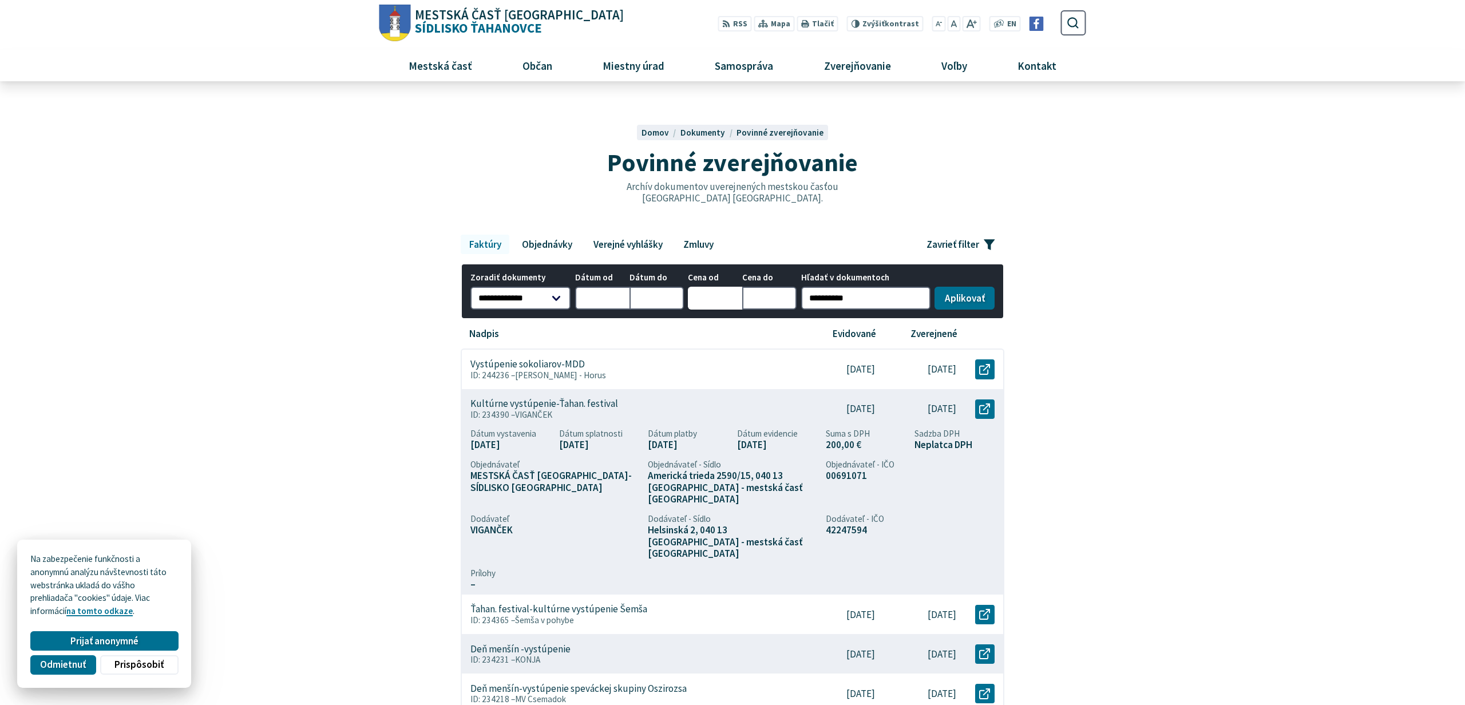
click at [715, 297] on input "Cena od" at bounding box center [715, 298] width 54 height 23
type input "****"
click at [934, 287] on button "Aplikovať vybrané filtre" at bounding box center [964, 298] width 60 height 23
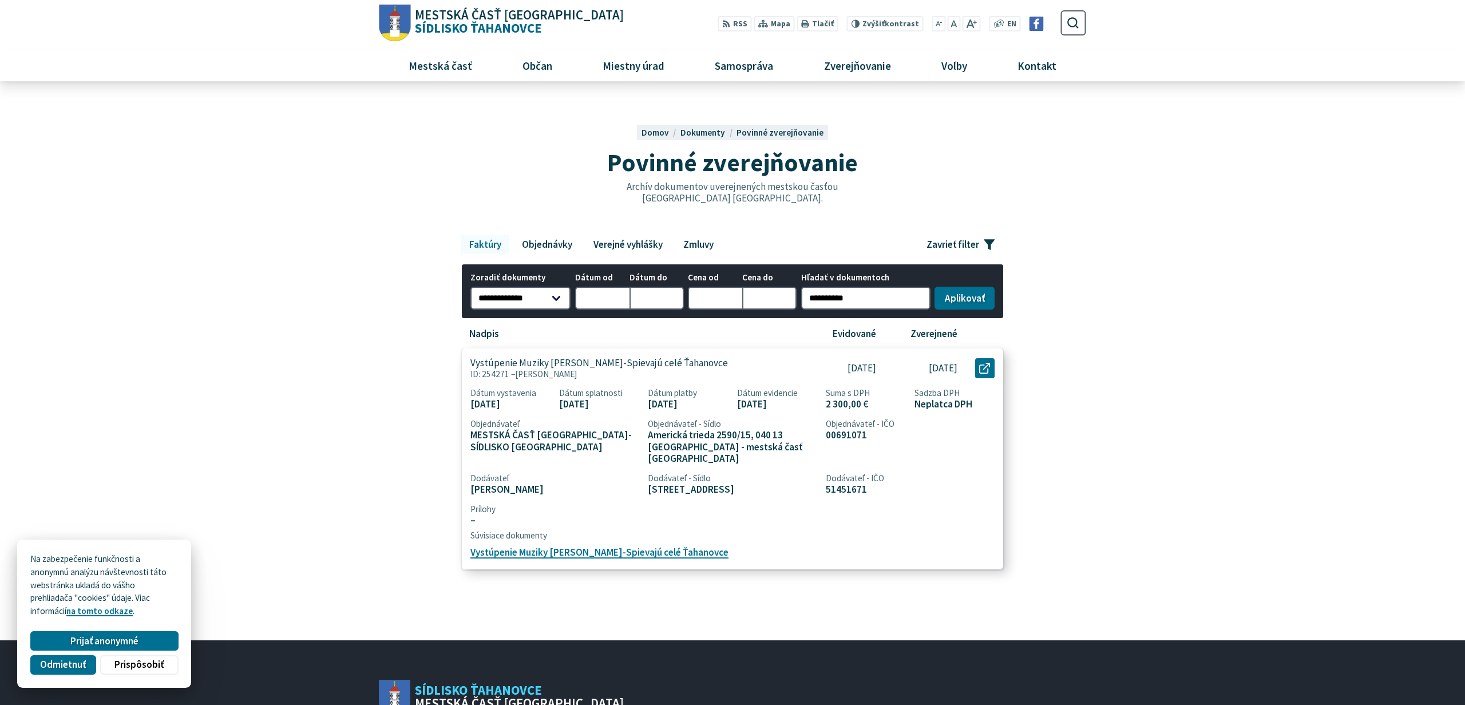
click at [686, 371] on p "ID: 254271 – Hudák Ľuboslav" at bounding box center [632, 374] width 324 height 10
click at [768, 131] on span "Povinné zverejňovanie" at bounding box center [779, 132] width 87 height 11
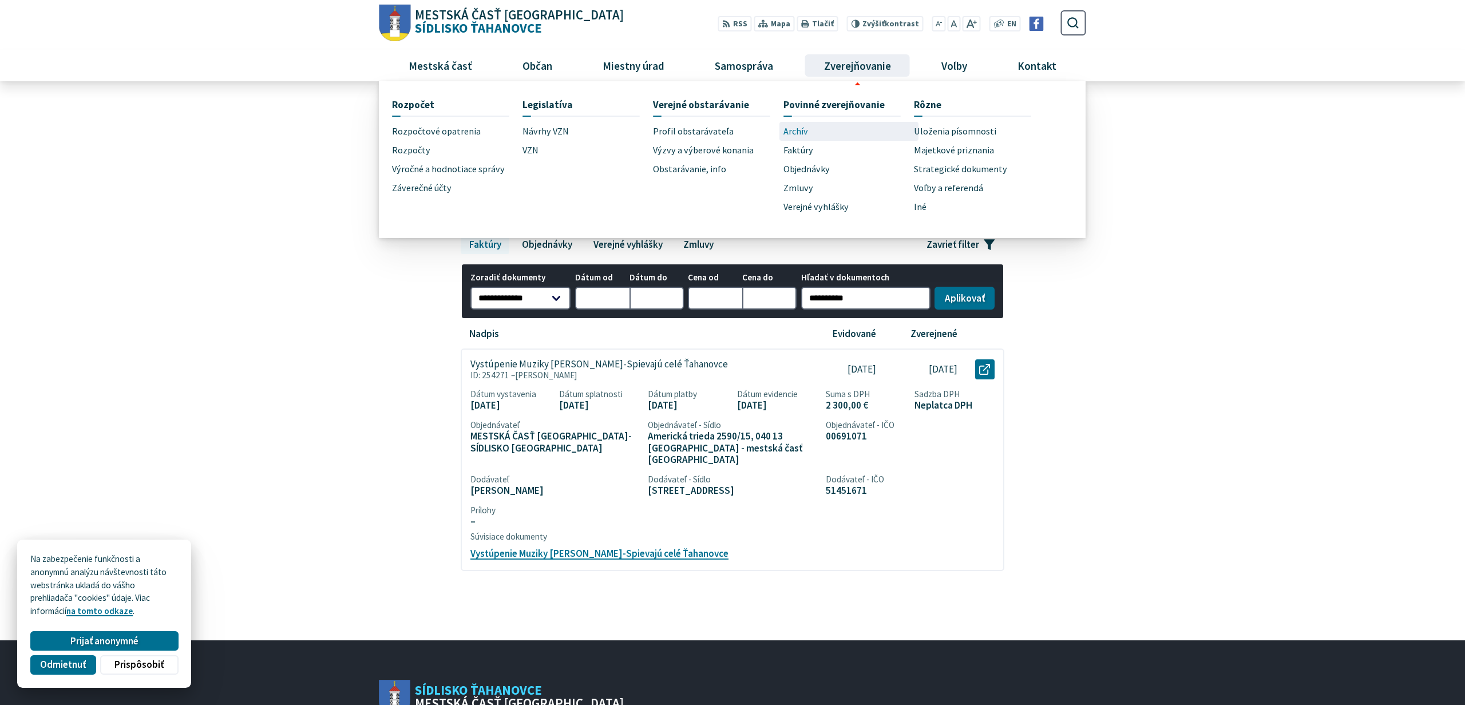
click at [825, 135] on link "Archív" at bounding box center [848, 131] width 130 height 19
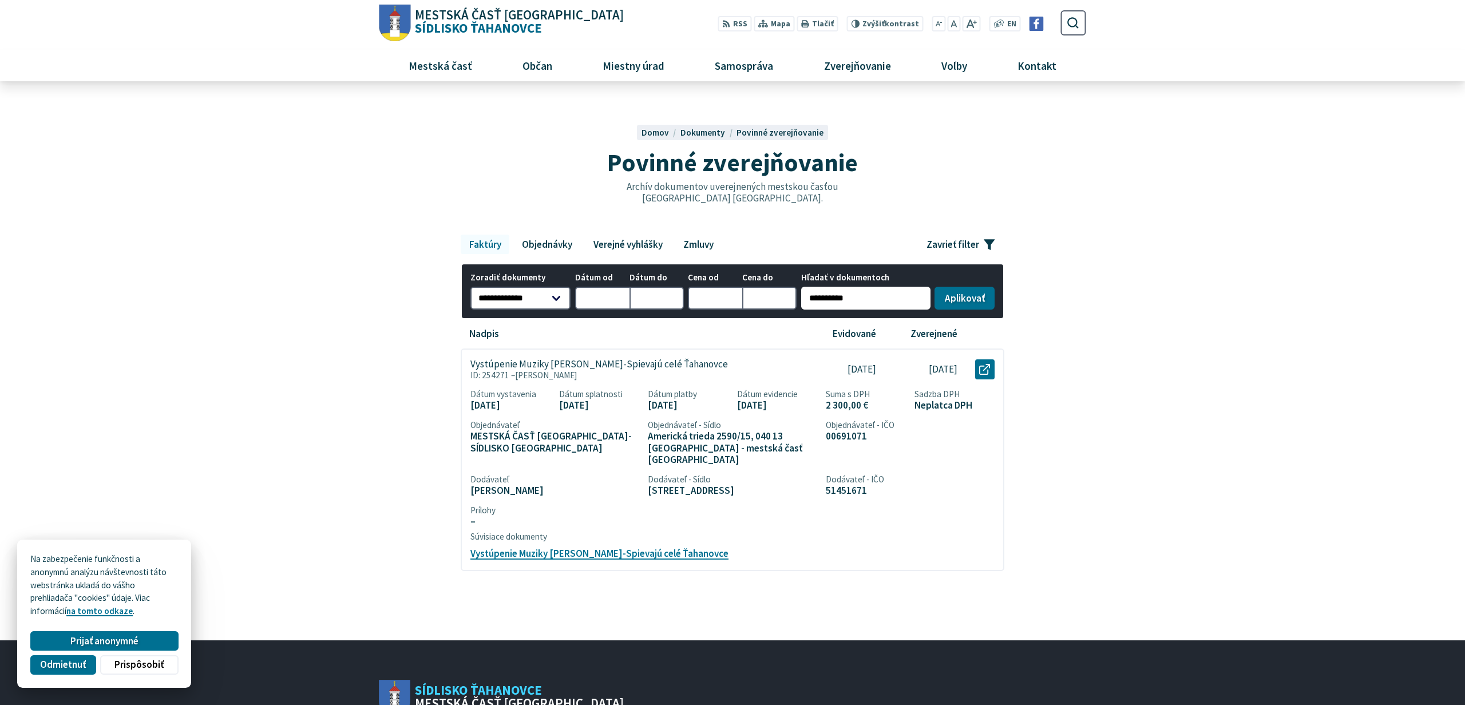
click at [865, 302] on input "**********" at bounding box center [865, 298] width 129 height 23
click at [865, 303] on input "**********" at bounding box center [865, 298] width 129 height 23
type input "*****"
click at [934, 287] on button "Aplikovať vybrané filtre" at bounding box center [964, 298] width 60 height 23
